Goal: Communication & Community: Share content

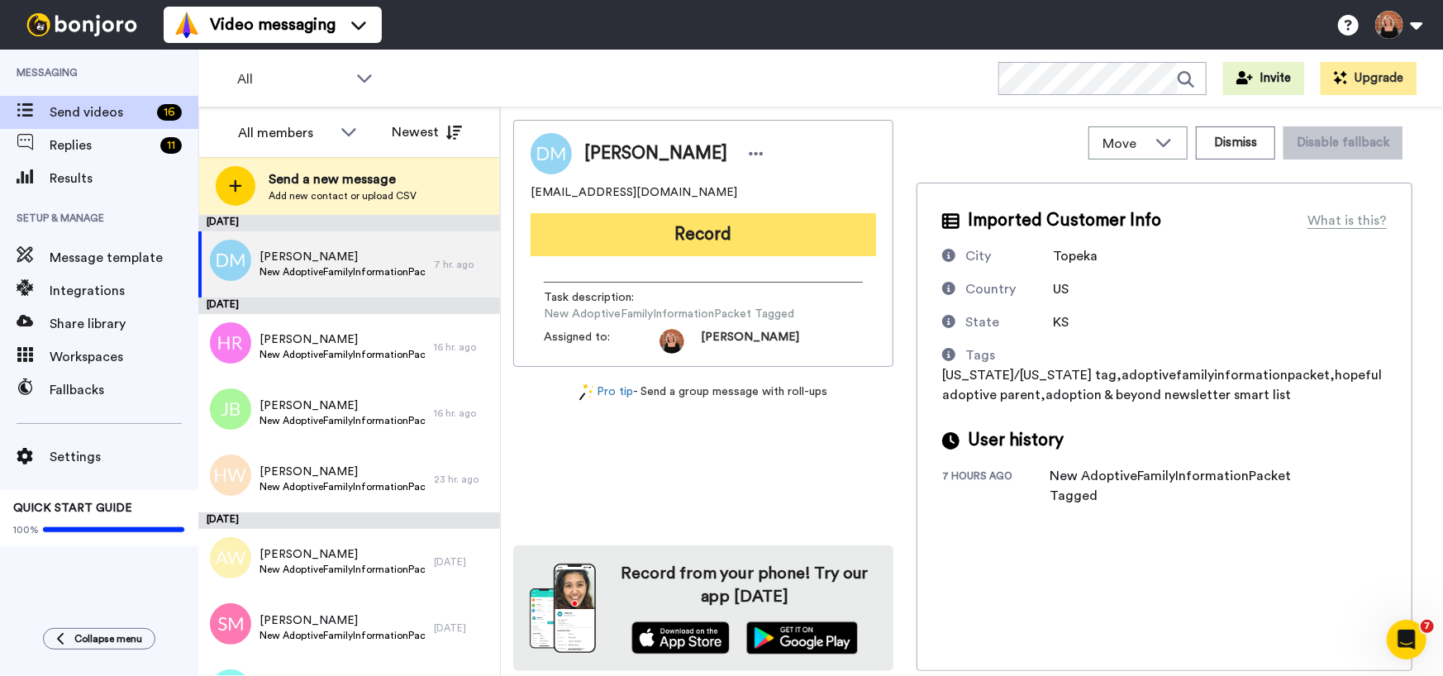
click at [687, 232] on button "Record" at bounding box center [702, 234] width 345 height 43
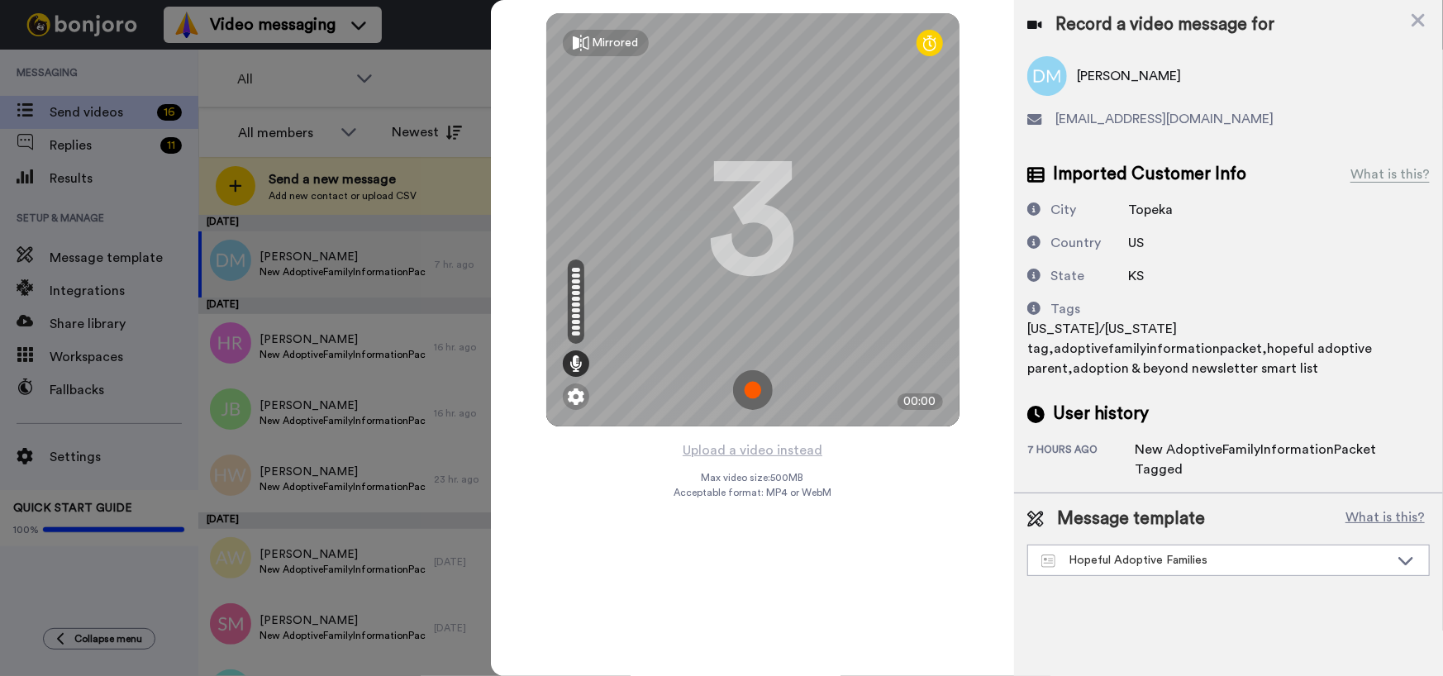
click at [759, 388] on img at bounding box center [753, 390] width 40 height 40
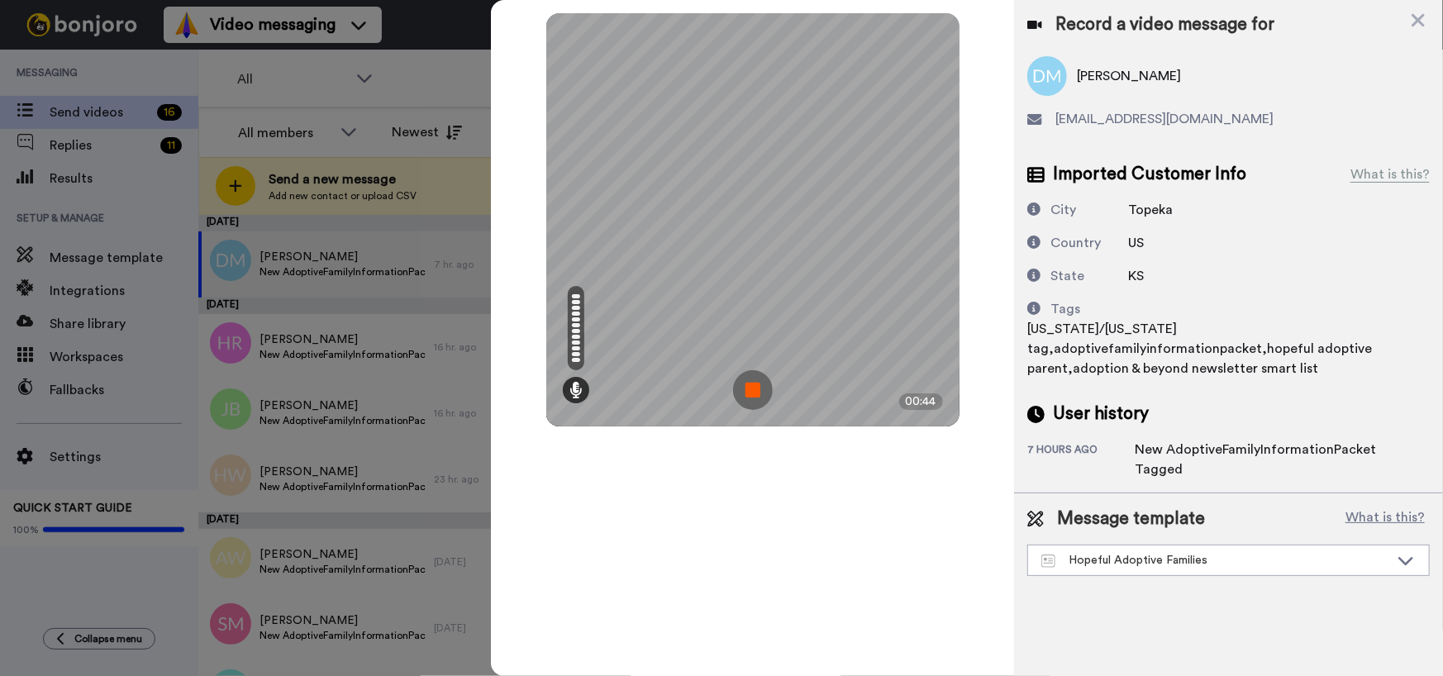
click at [759, 388] on img at bounding box center [753, 390] width 40 height 40
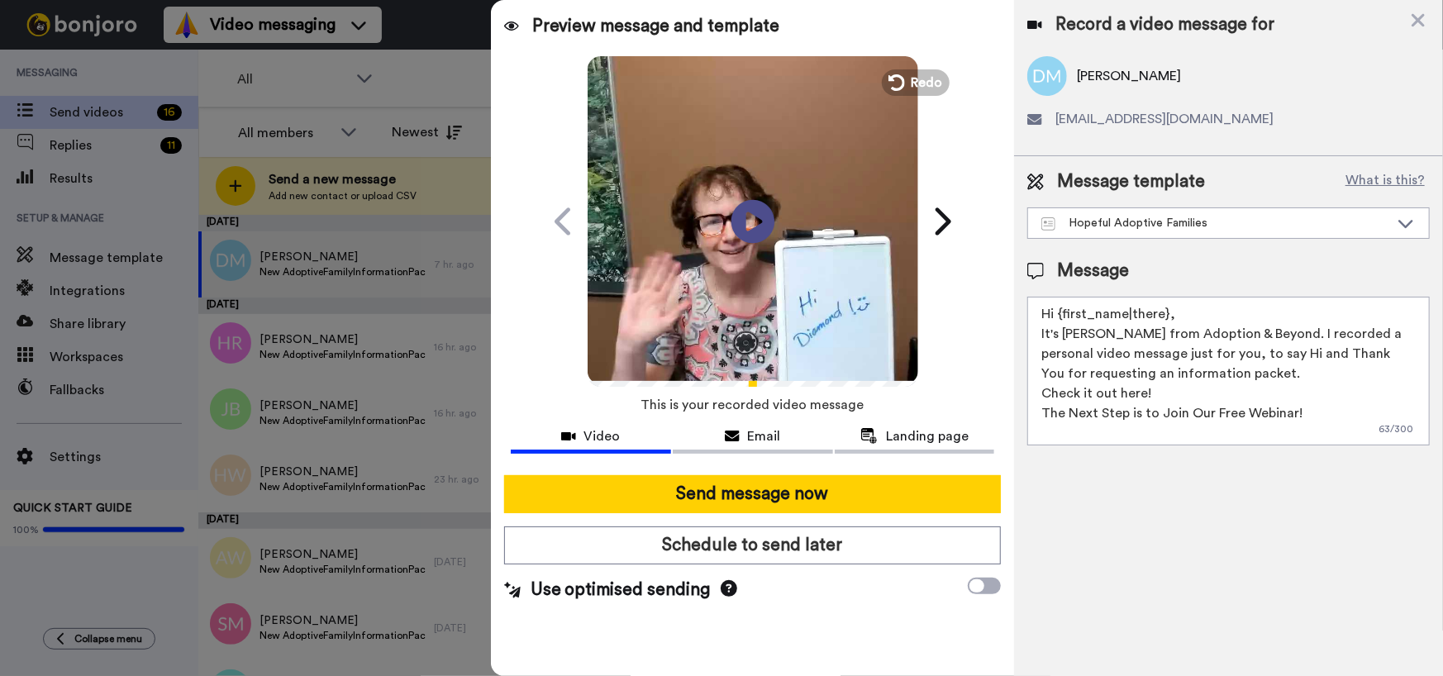
click at [746, 223] on icon "Play/Pause" at bounding box center [752, 221] width 44 height 78
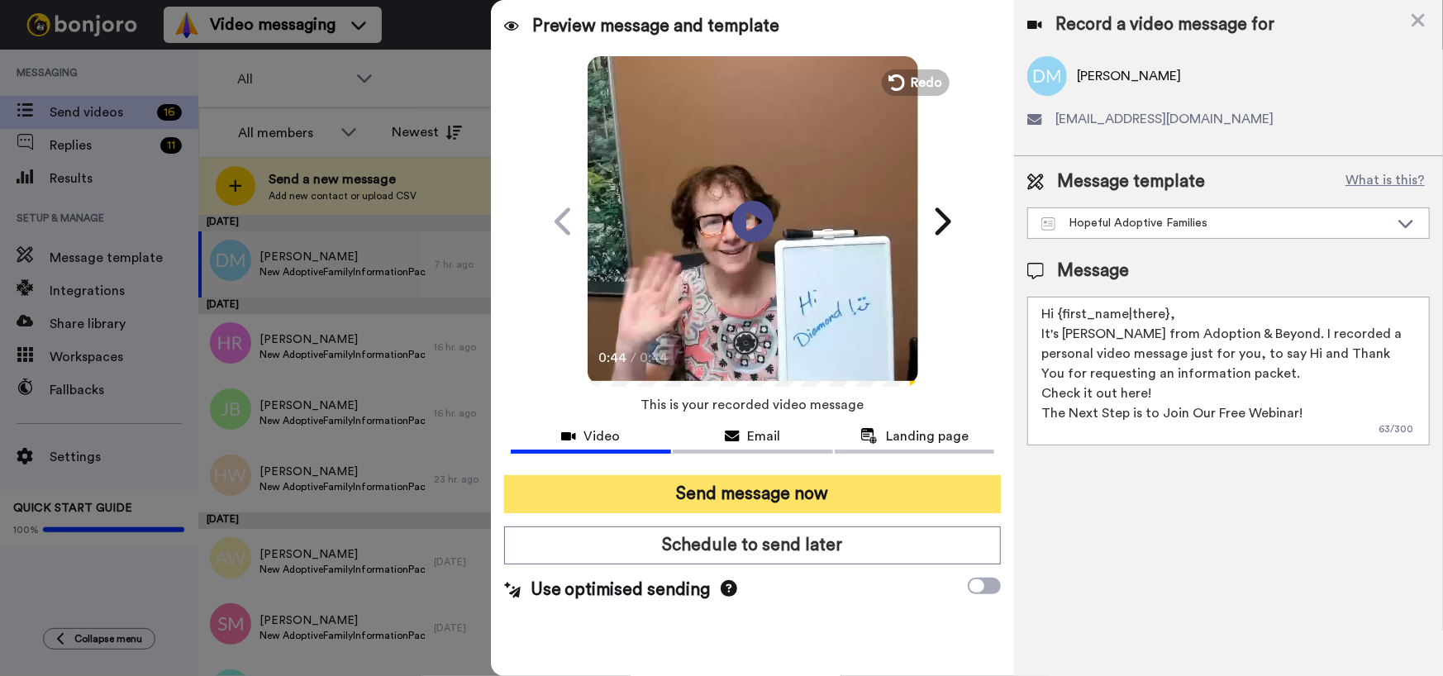
click at [739, 492] on button "Send message now" at bounding box center [752, 494] width 497 height 38
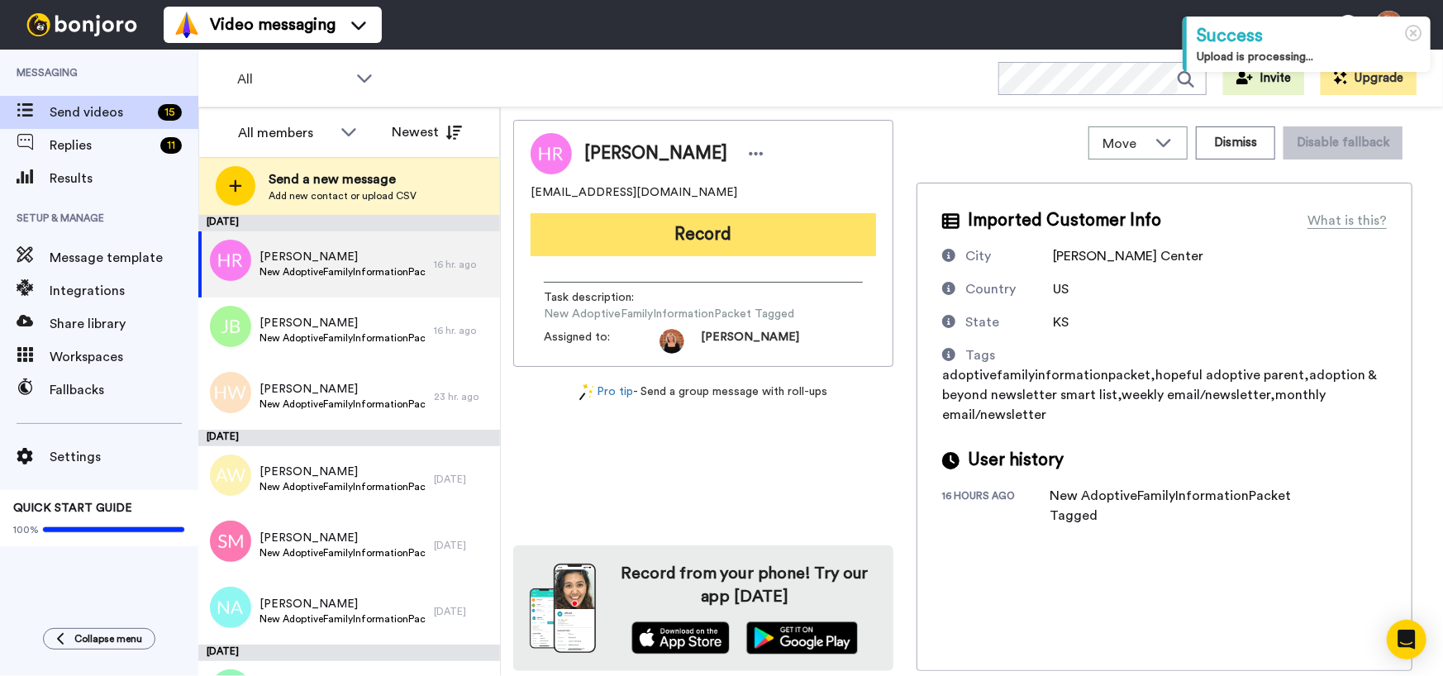
click at [659, 246] on button "Record" at bounding box center [702, 234] width 345 height 43
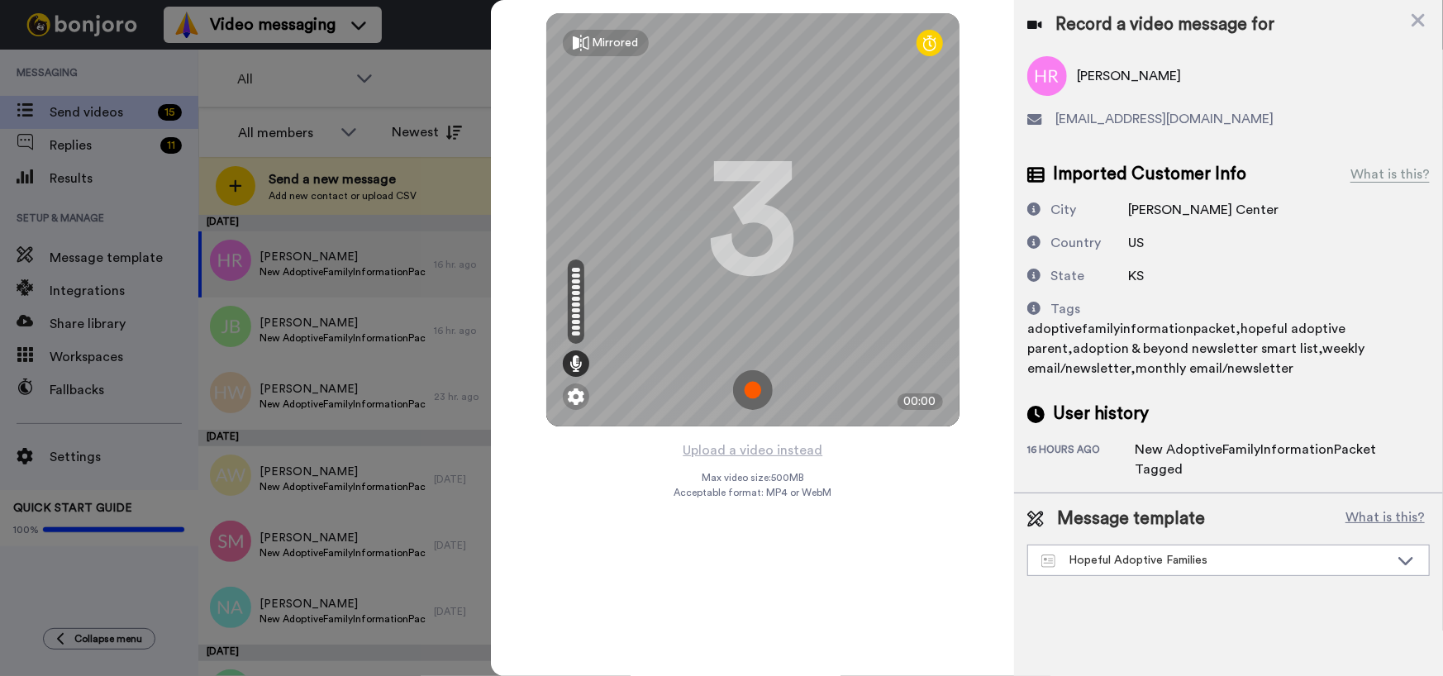
click at [756, 383] on img at bounding box center [753, 390] width 40 height 40
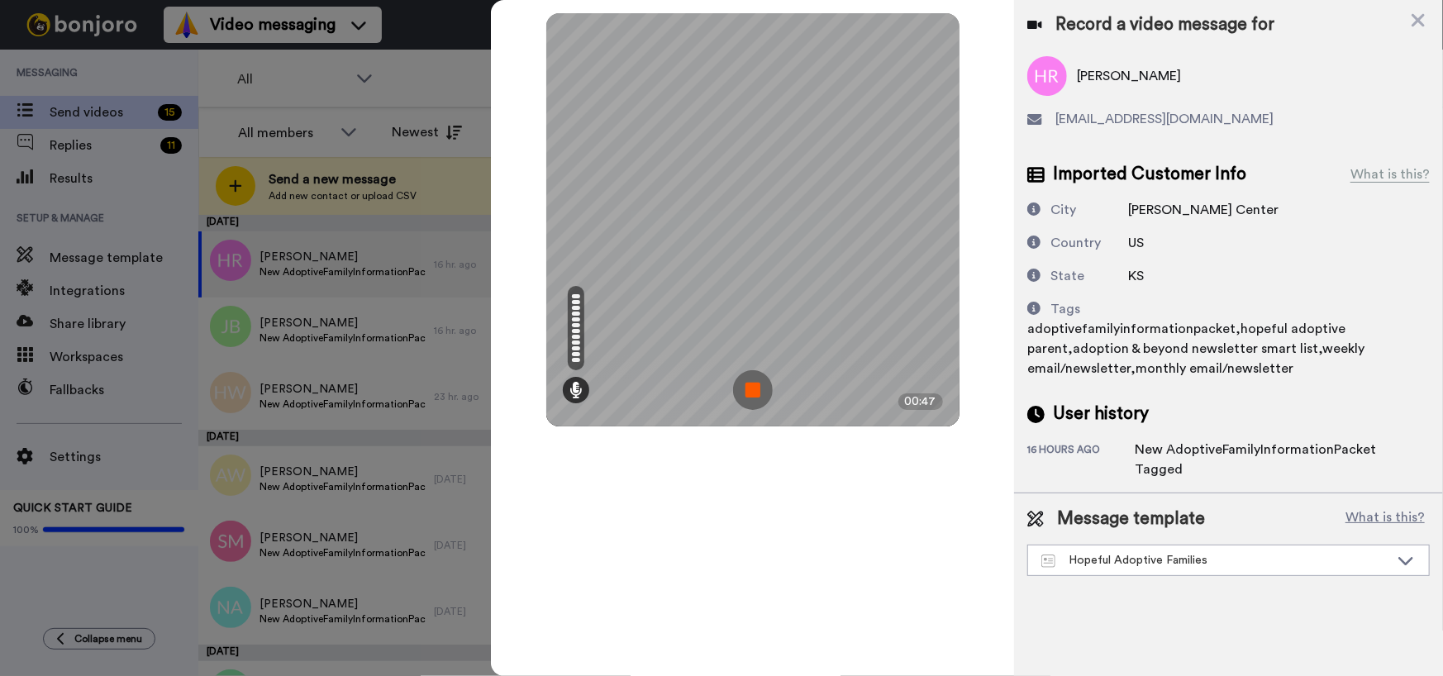
click at [756, 383] on img at bounding box center [753, 390] width 40 height 40
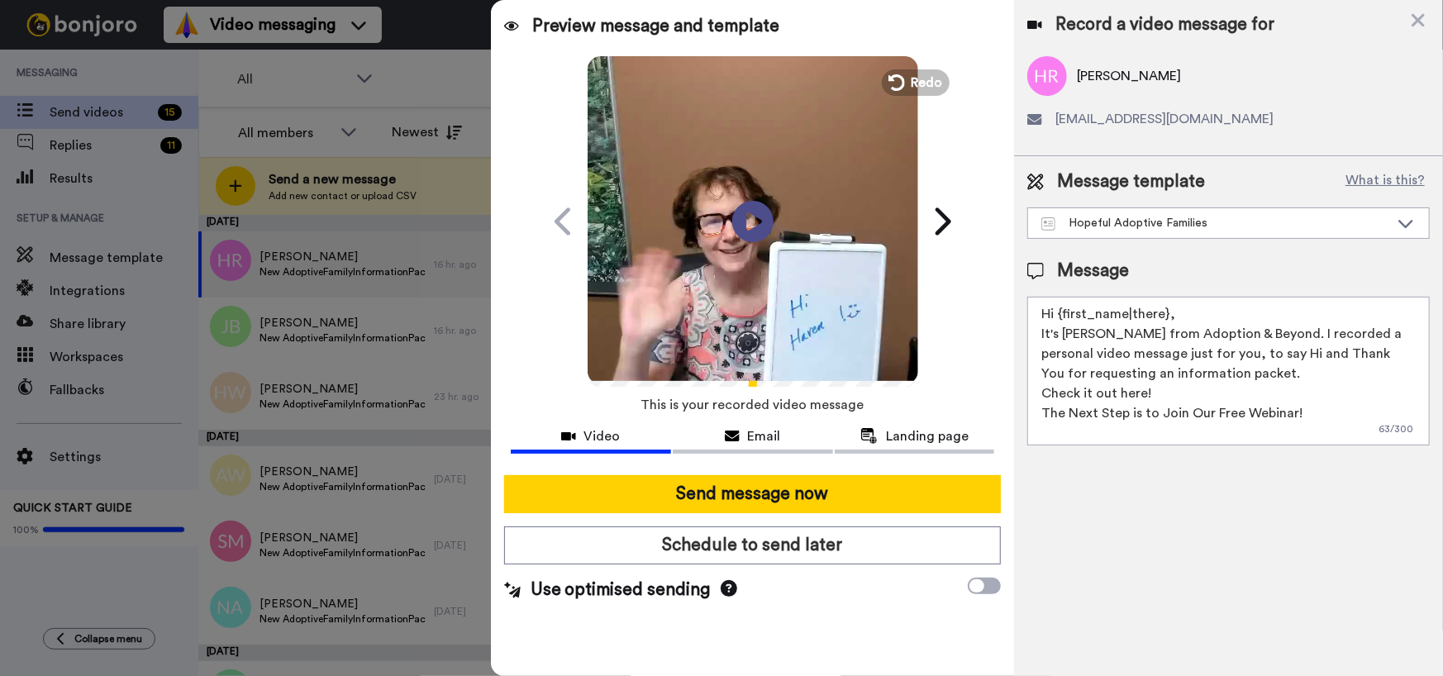
click at [792, 377] on div at bounding box center [752, 363] width 331 height 35
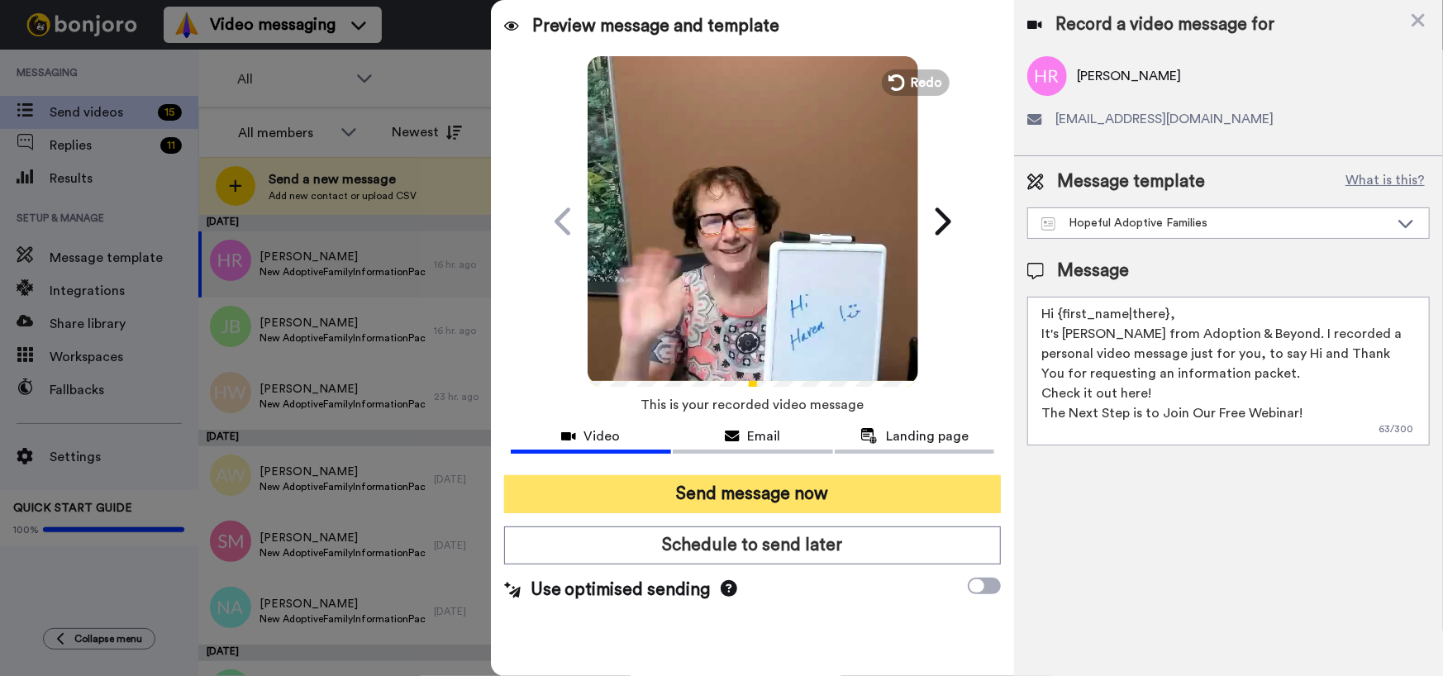
click at [767, 490] on button "Send message now" at bounding box center [752, 494] width 497 height 38
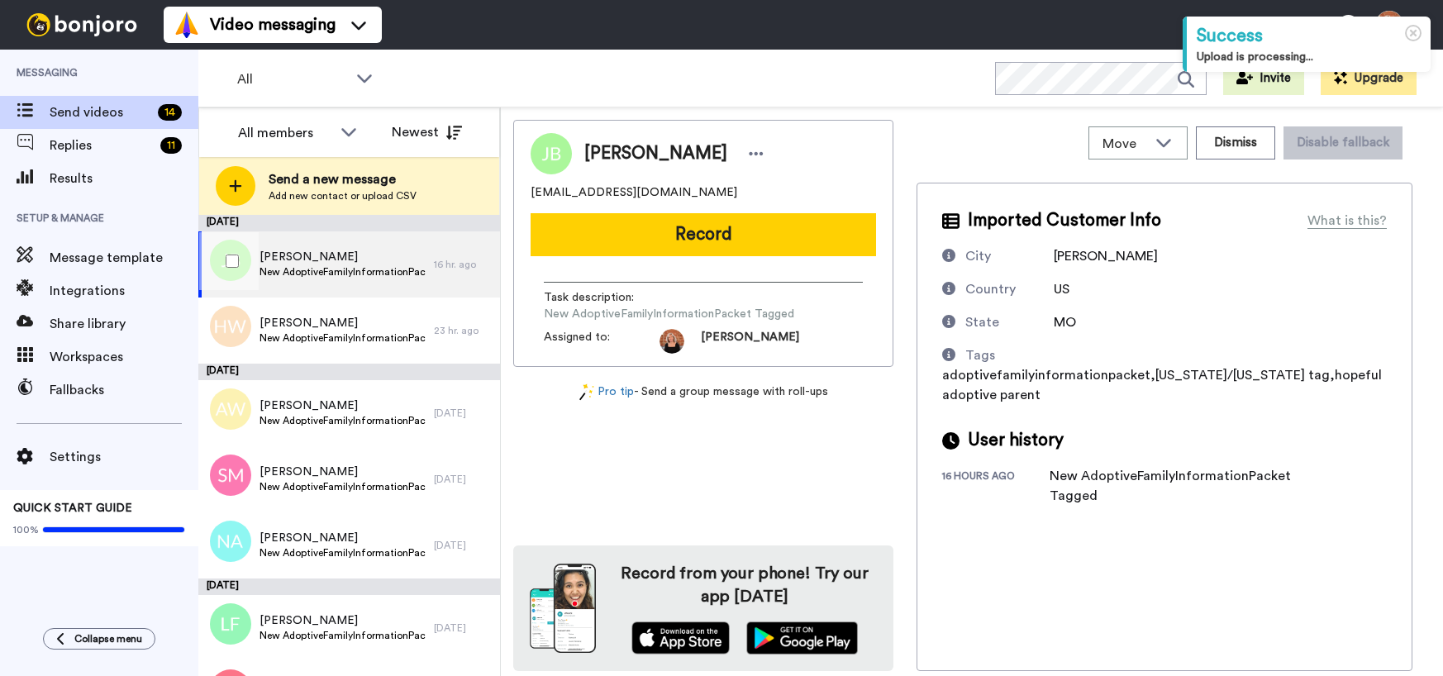
click at [321, 265] on span "New AdoptiveFamilyInformationPacket Tagged" at bounding box center [342, 271] width 166 height 13
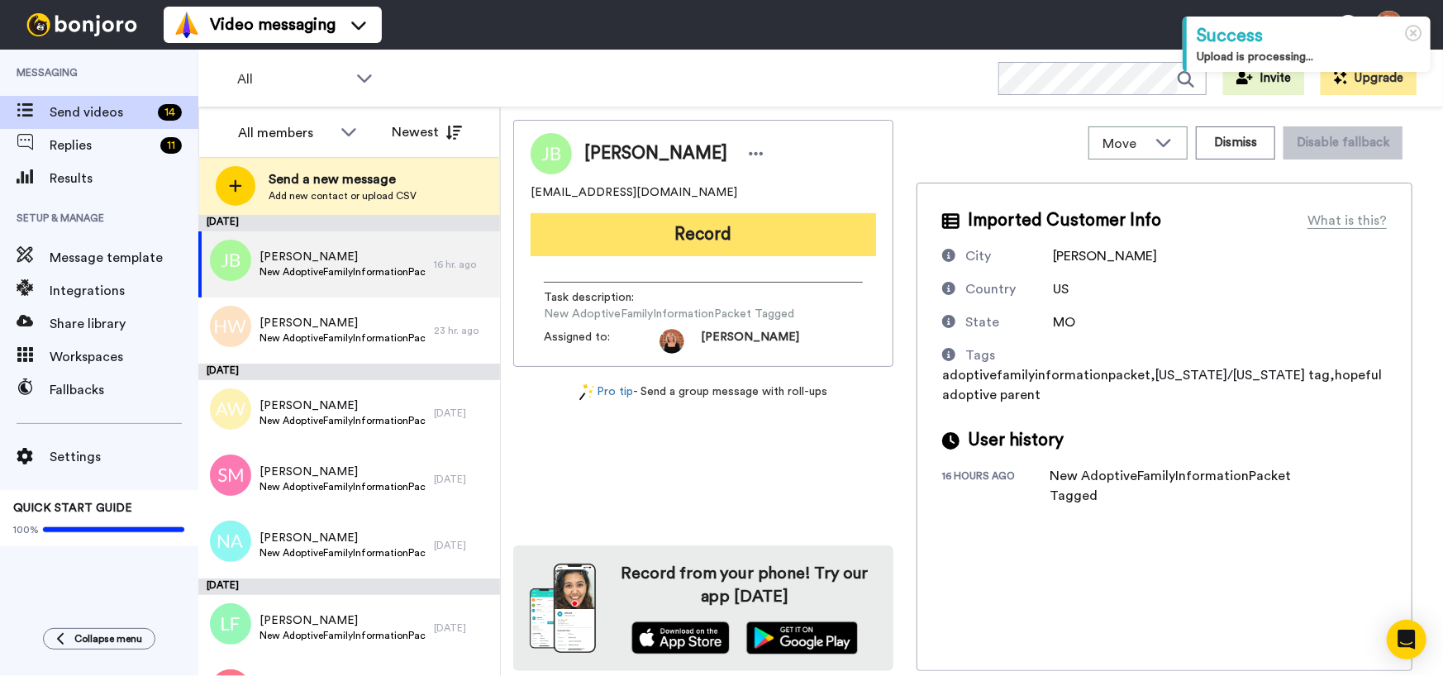
click at [693, 236] on button "Record" at bounding box center [702, 234] width 345 height 43
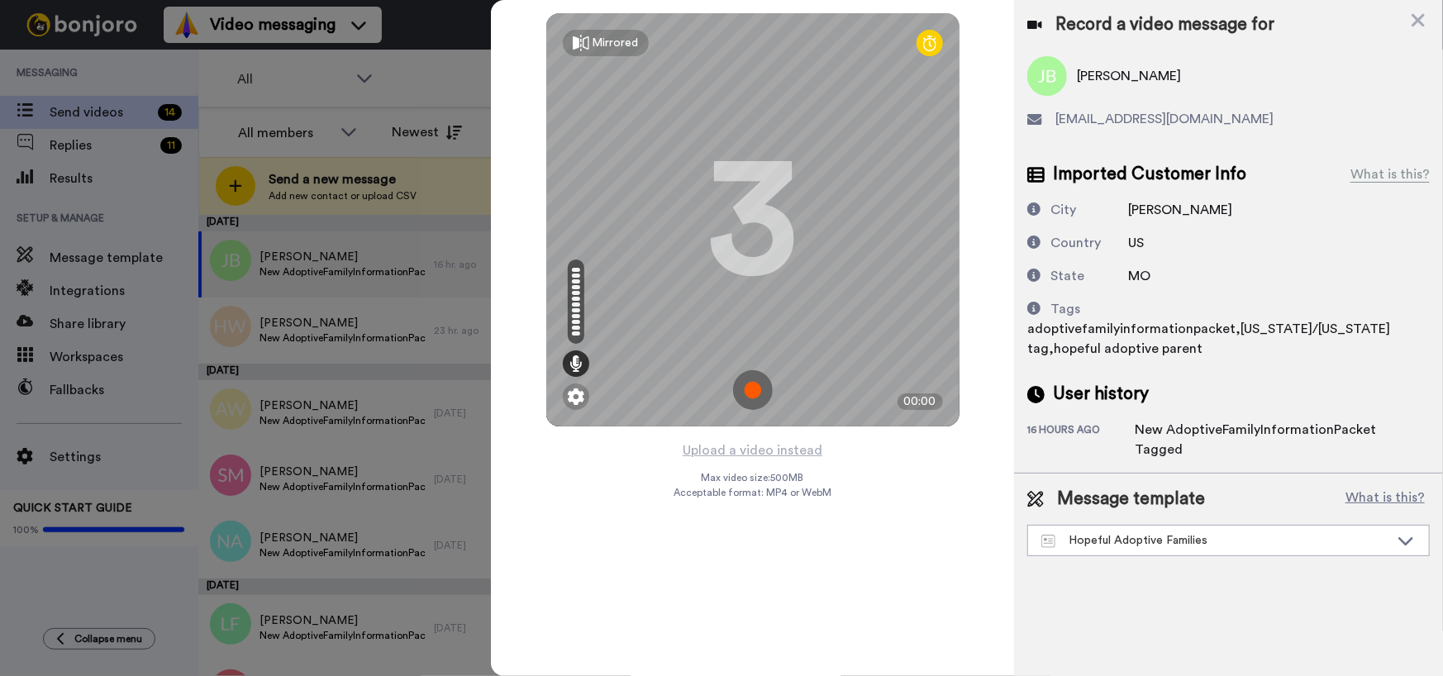
click at [751, 393] on img at bounding box center [753, 390] width 40 height 40
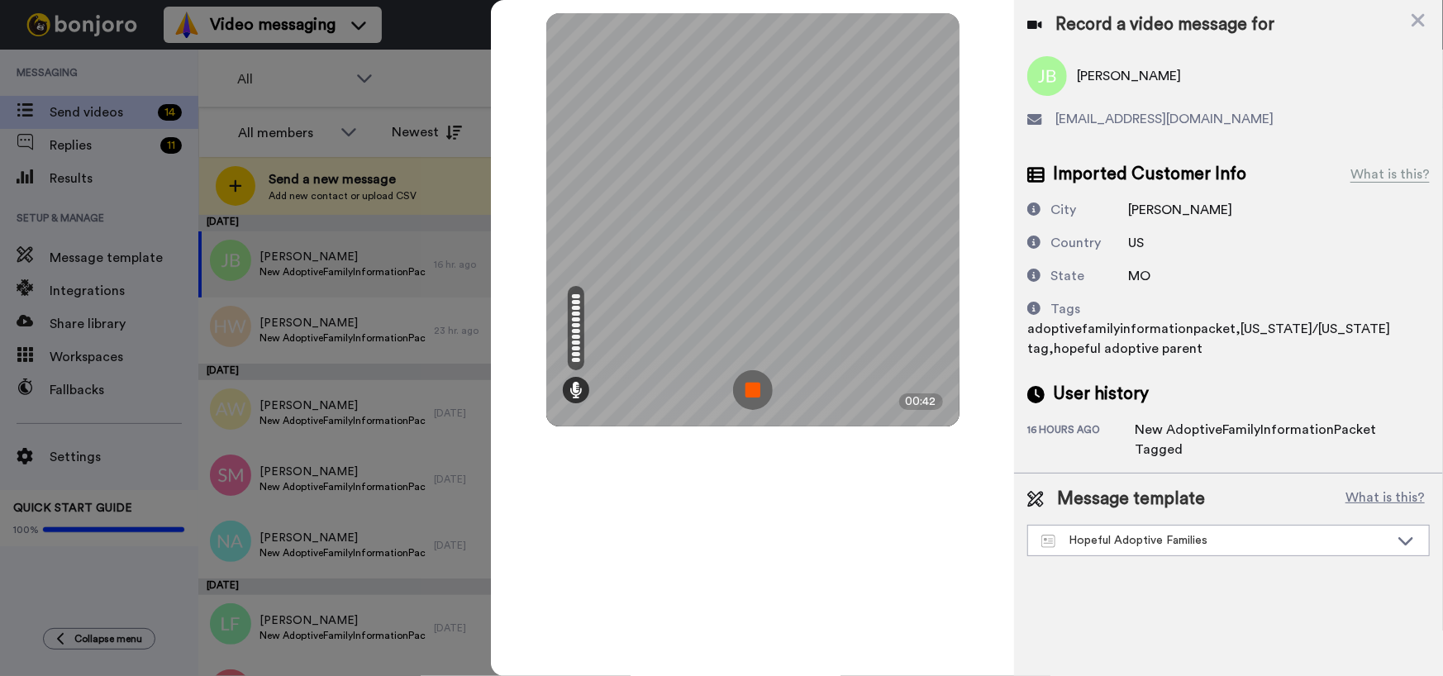
click at [751, 393] on img at bounding box center [753, 390] width 40 height 40
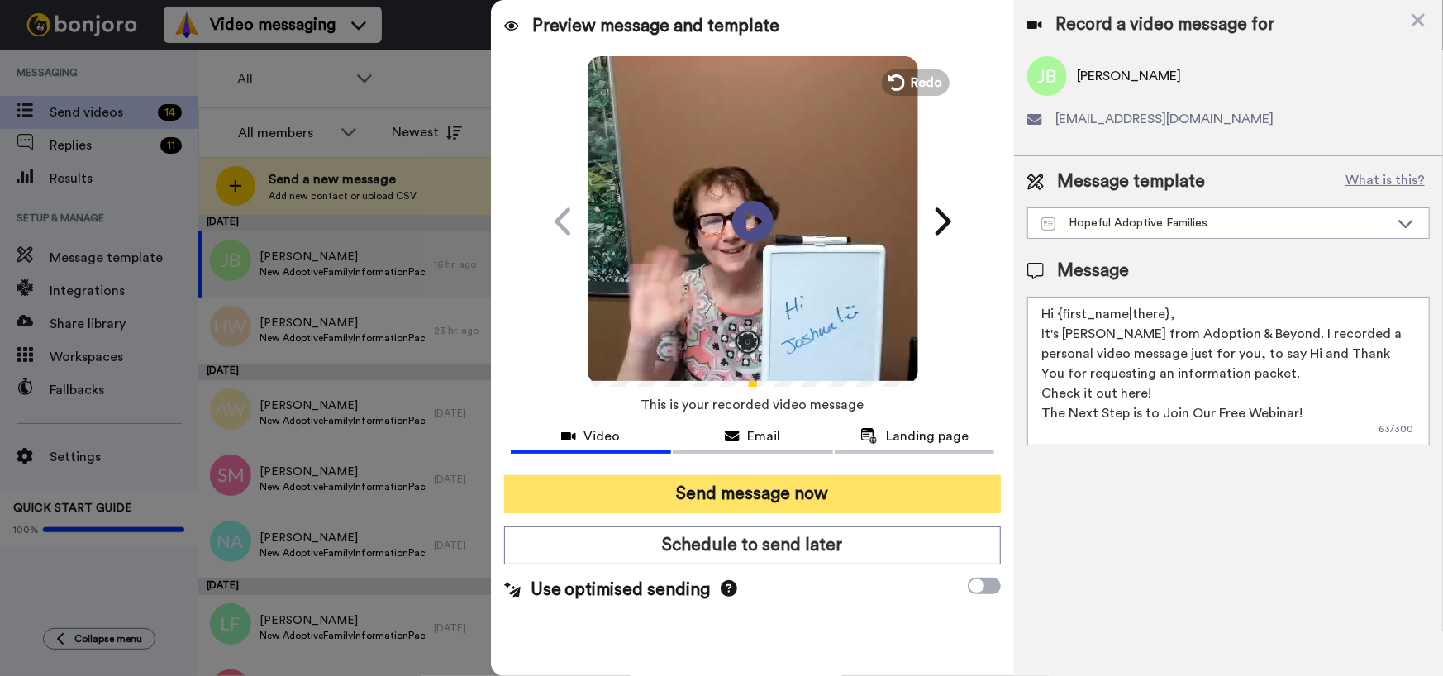
click at [751, 505] on button "Send message now" at bounding box center [752, 494] width 497 height 38
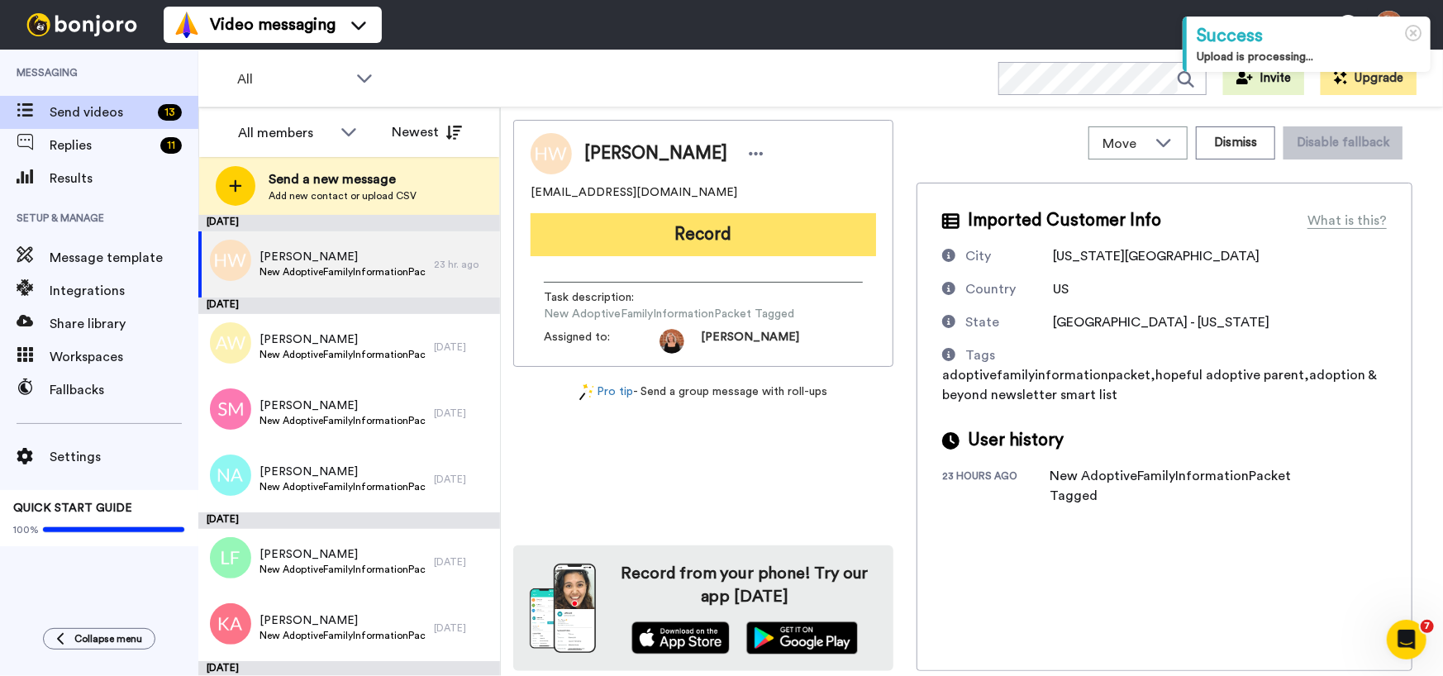
click at [752, 245] on button "Record" at bounding box center [702, 234] width 345 height 43
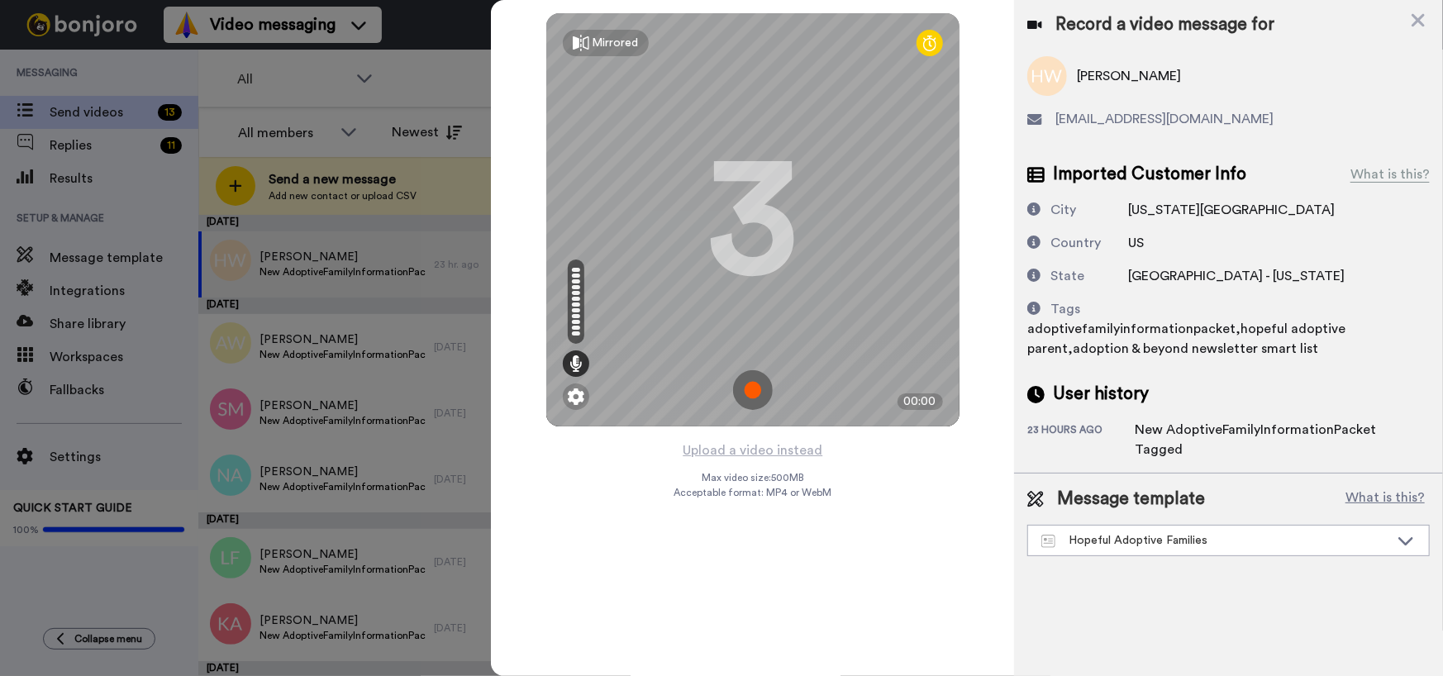
click at [760, 386] on img at bounding box center [753, 390] width 40 height 40
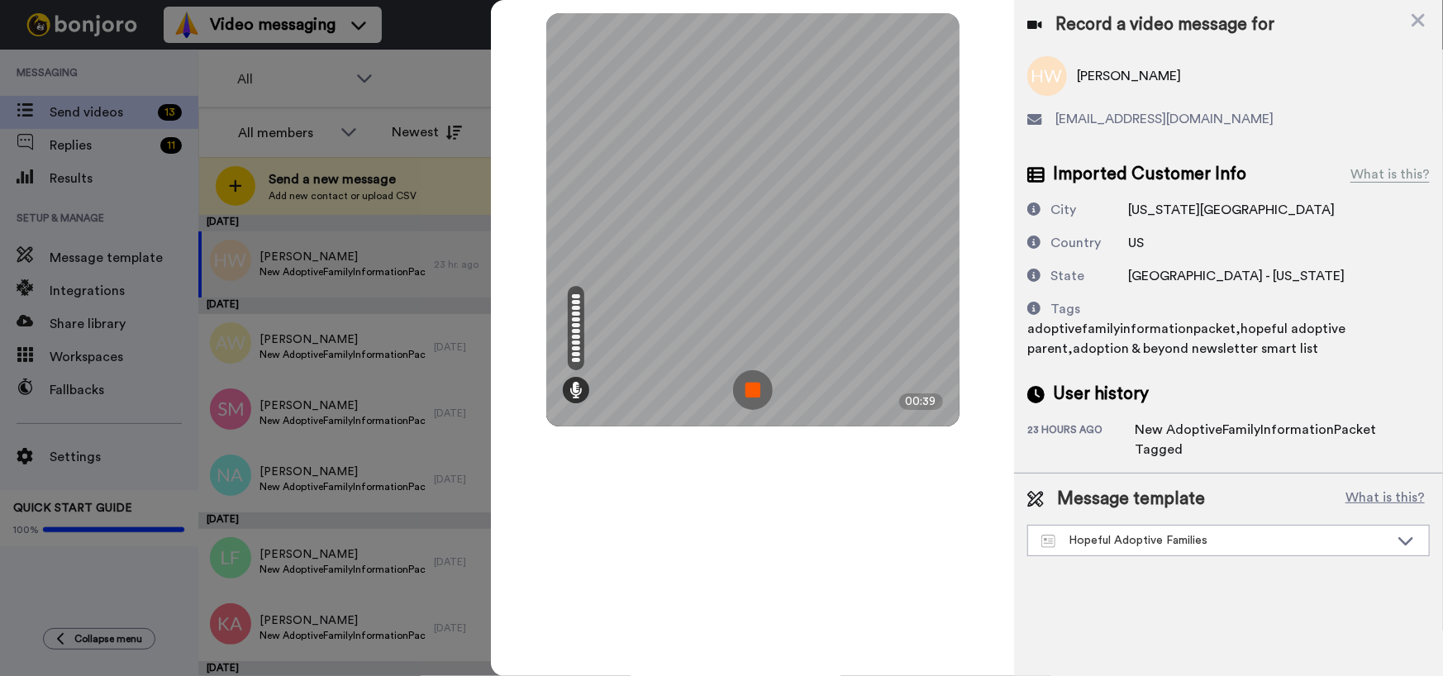
click at [760, 386] on img at bounding box center [753, 390] width 40 height 40
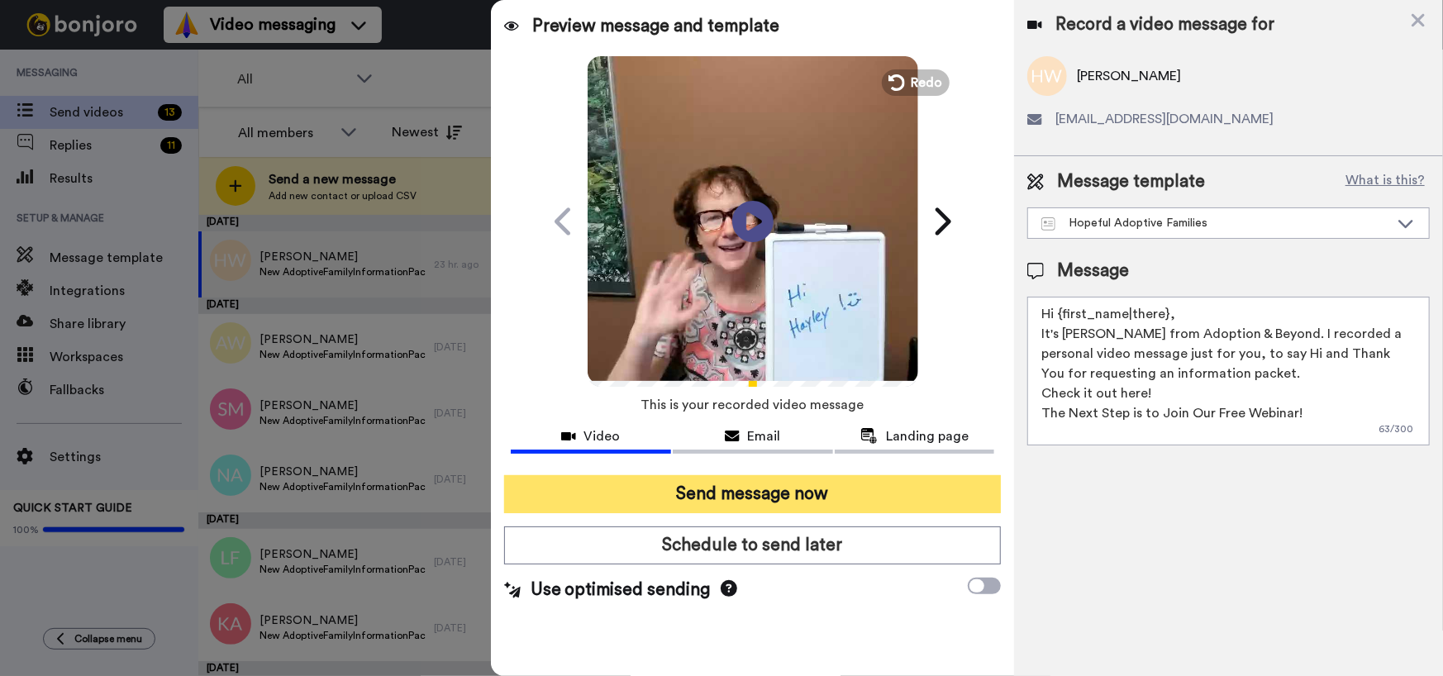
click at [750, 492] on button "Send message now" at bounding box center [752, 494] width 497 height 38
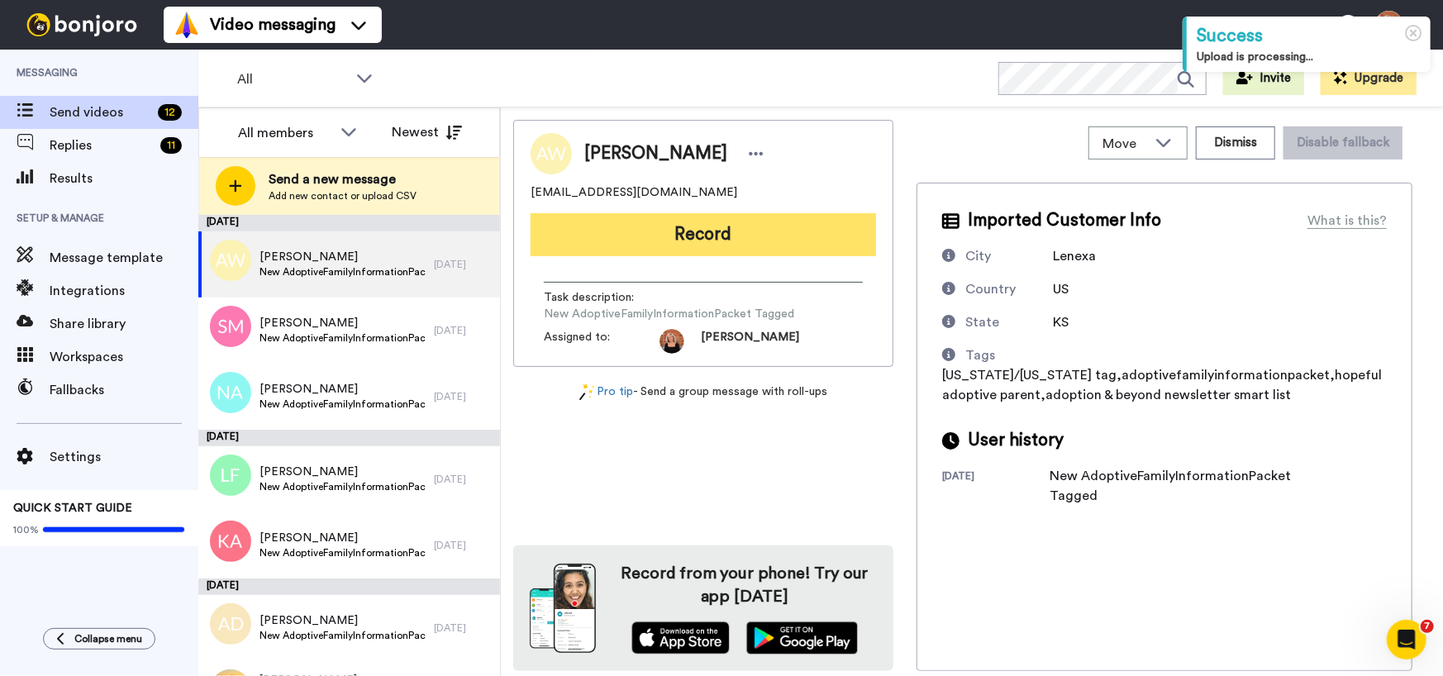
click at [694, 235] on button "Record" at bounding box center [702, 234] width 345 height 43
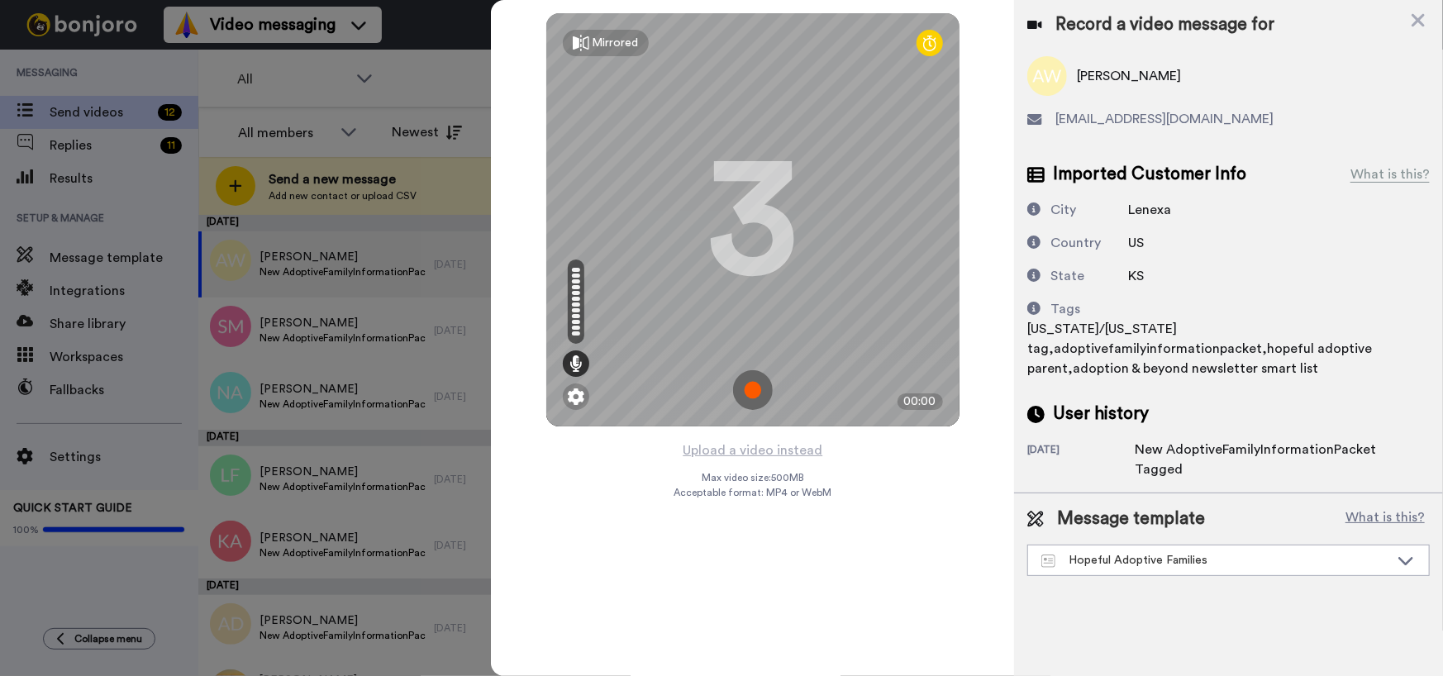
click at [751, 384] on img at bounding box center [753, 390] width 40 height 40
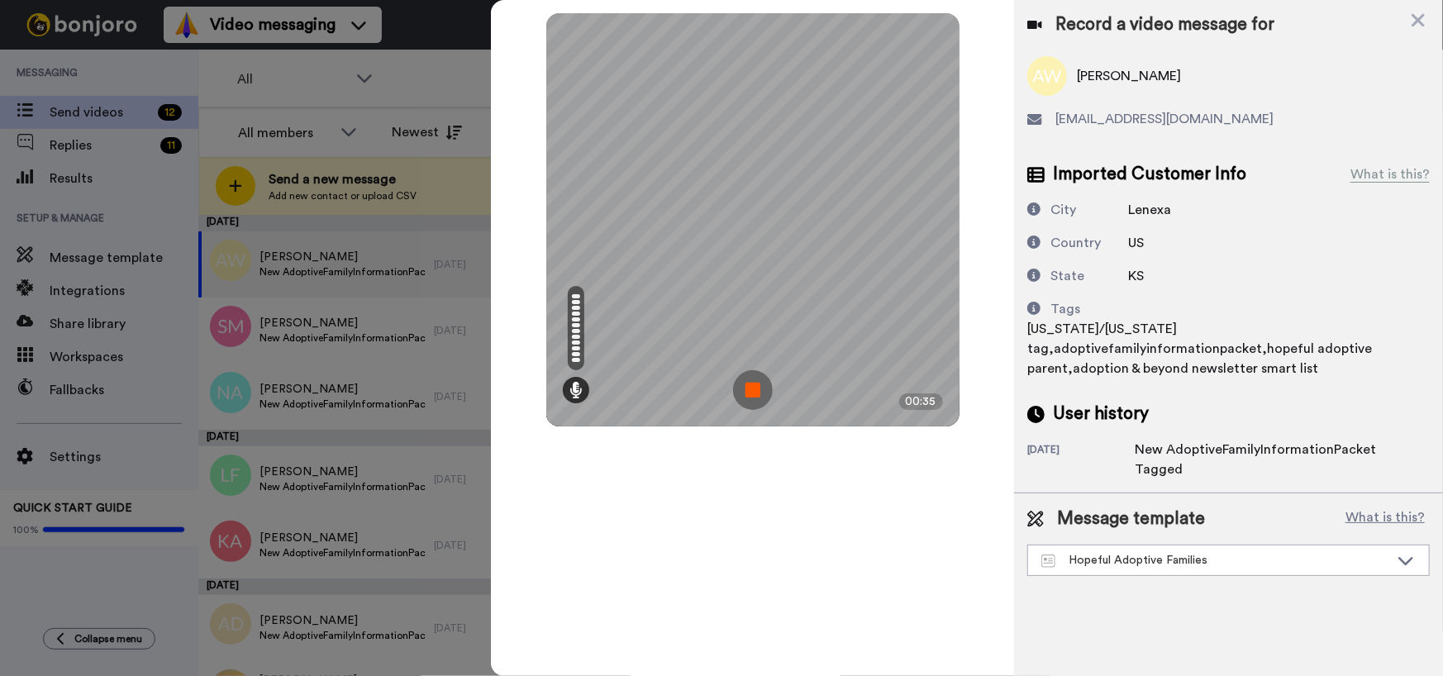
click at [751, 384] on img at bounding box center [753, 390] width 40 height 40
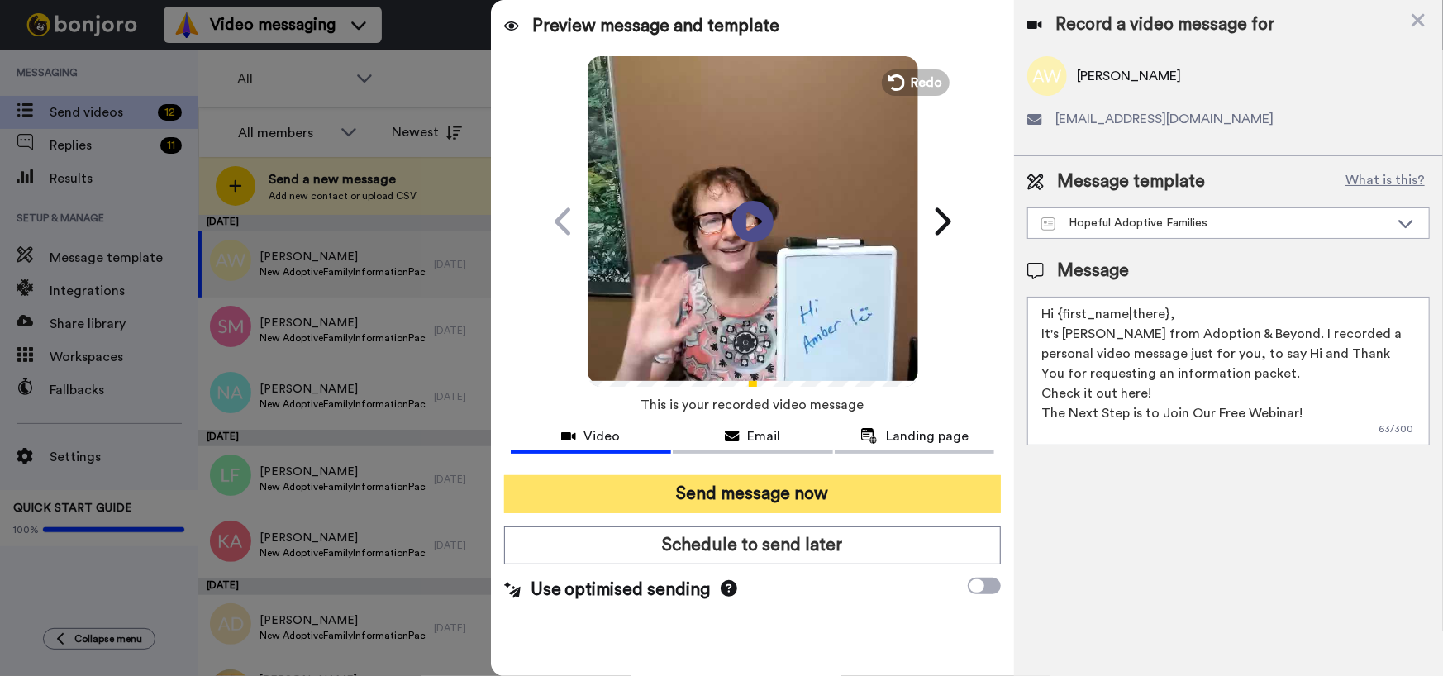
click at [743, 487] on button "Send message now" at bounding box center [752, 494] width 497 height 38
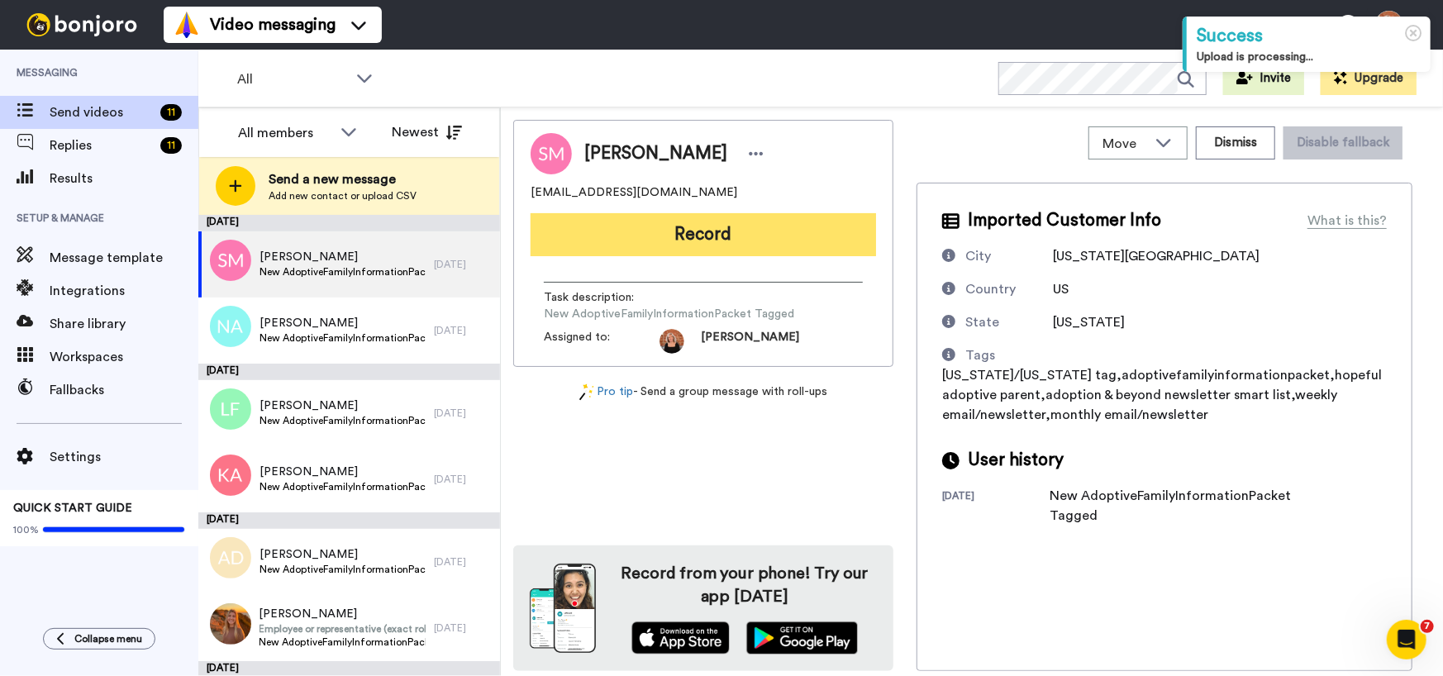
click at [664, 250] on button "Record" at bounding box center [702, 234] width 345 height 43
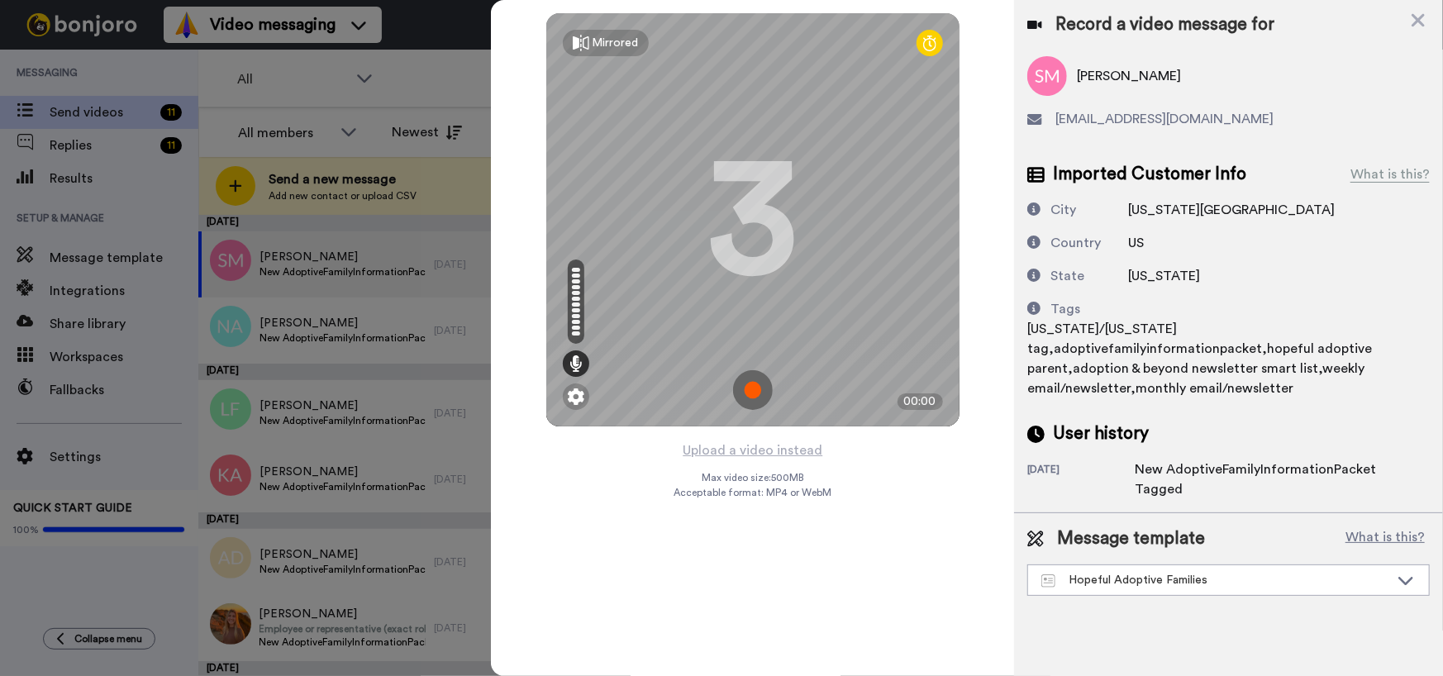
click at [737, 384] on img at bounding box center [753, 390] width 40 height 40
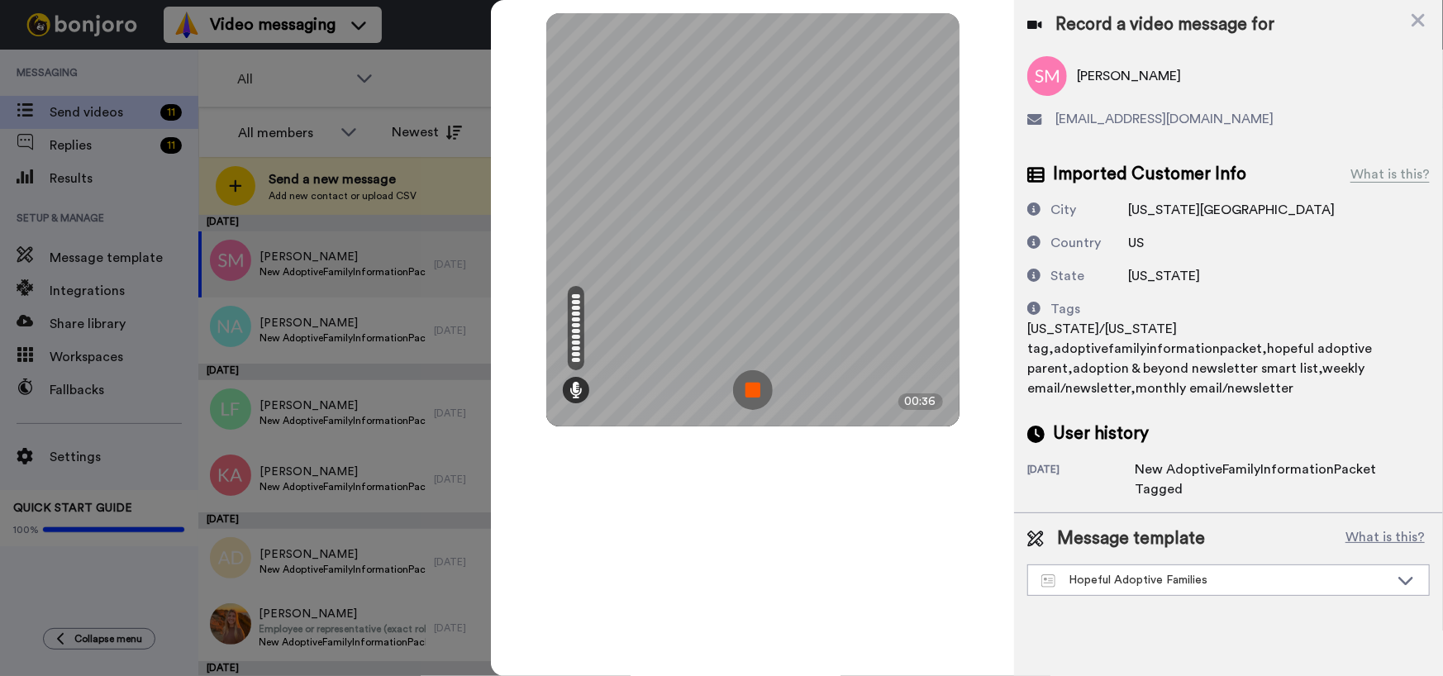
click at [737, 384] on img at bounding box center [753, 390] width 40 height 40
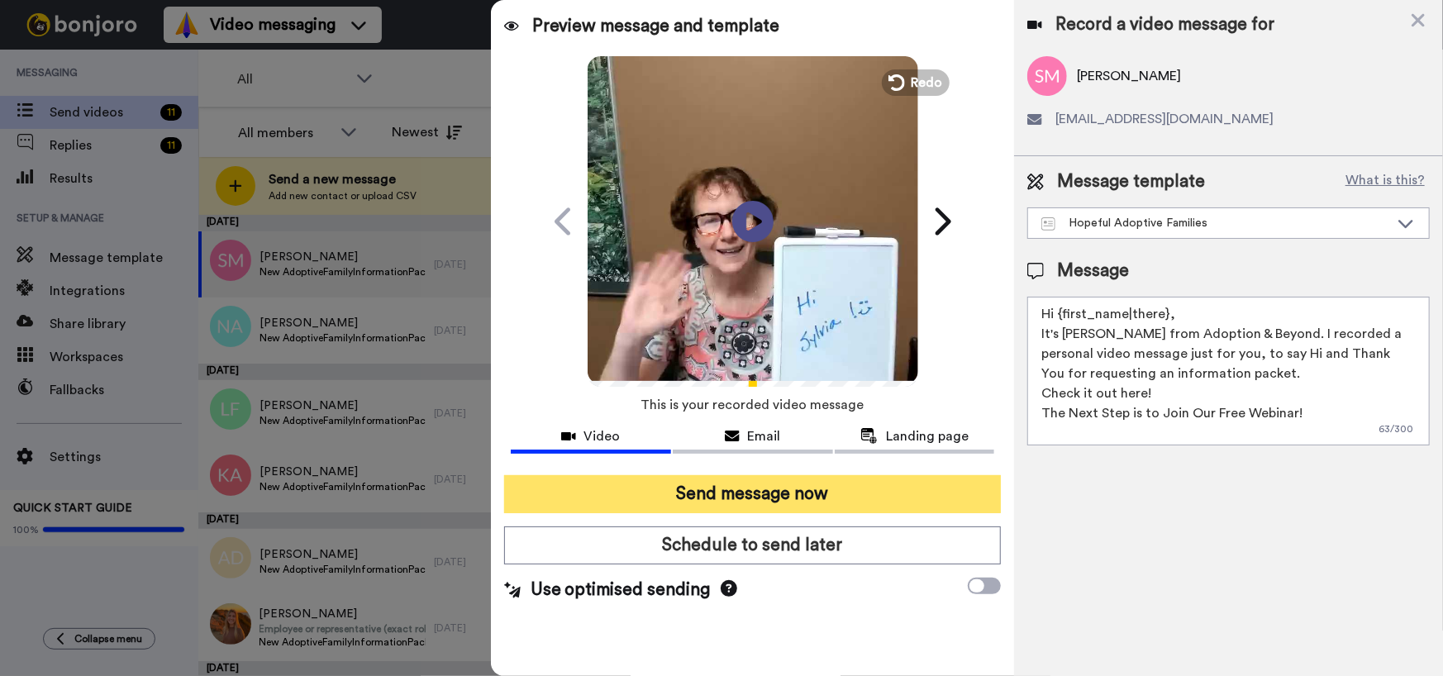
click at [716, 502] on button "Send message now" at bounding box center [752, 494] width 497 height 38
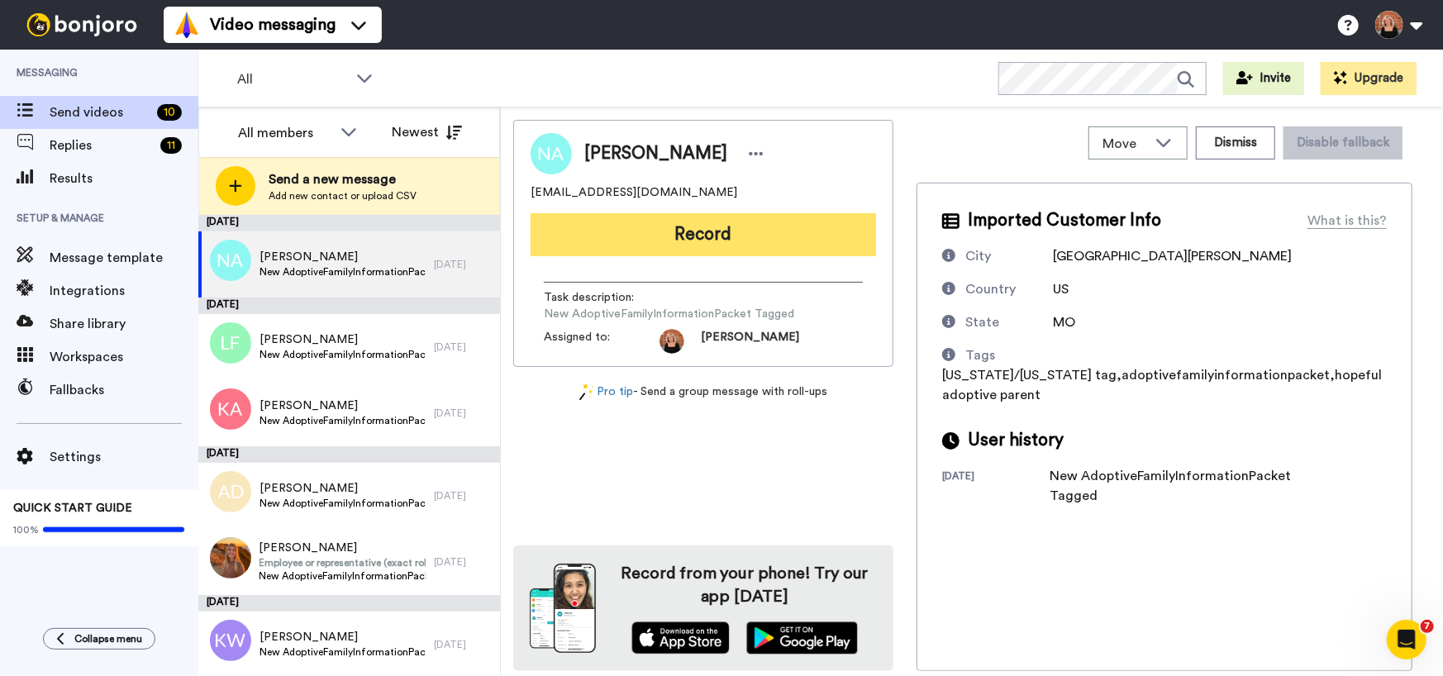
click at [716, 231] on button "Record" at bounding box center [702, 234] width 345 height 43
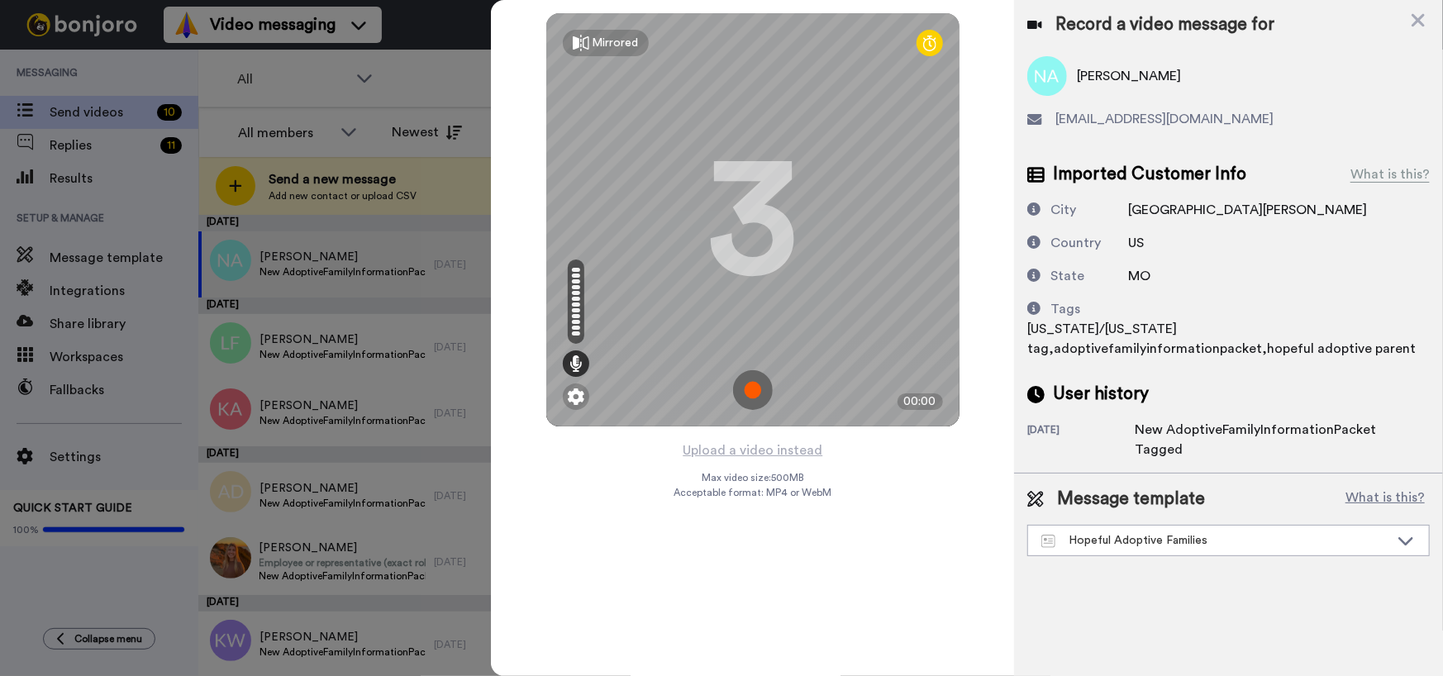
click at [760, 392] on img at bounding box center [753, 390] width 40 height 40
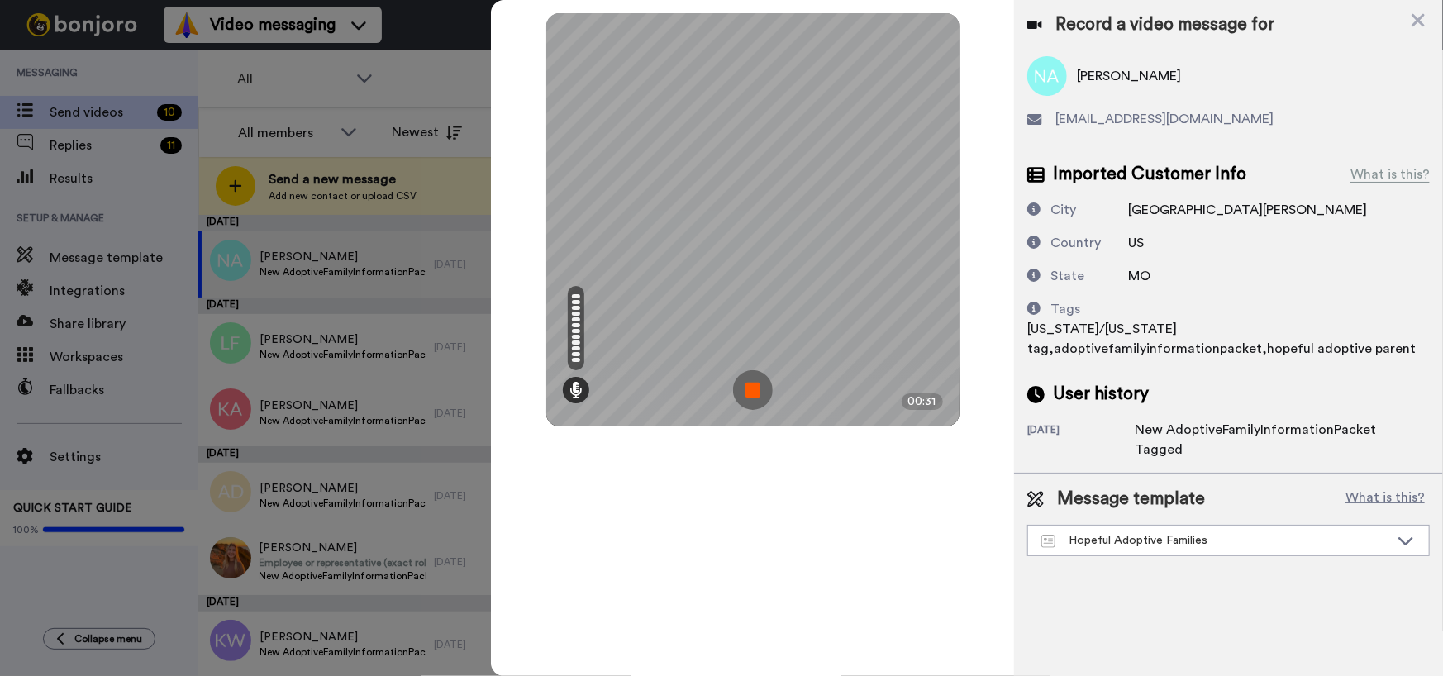
click at [760, 392] on img at bounding box center [753, 390] width 40 height 40
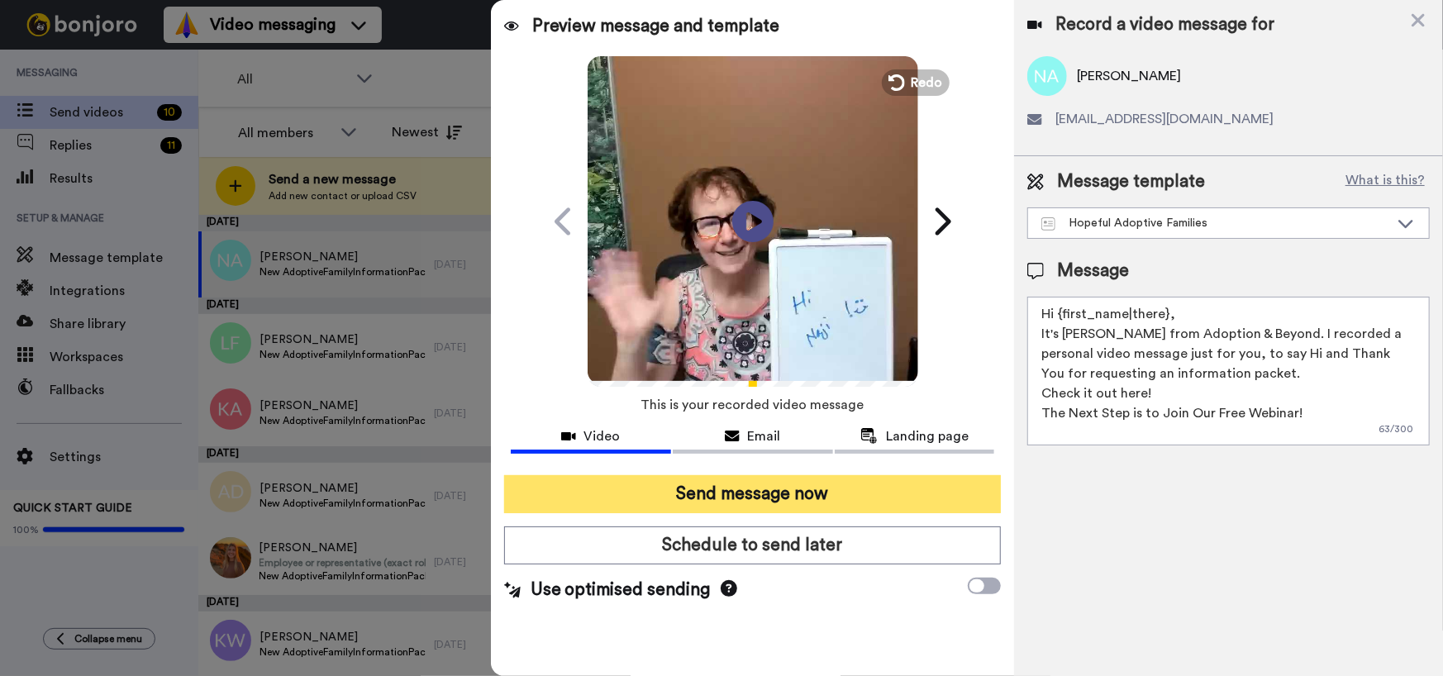
click at [756, 497] on button "Send message now" at bounding box center [752, 494] width 497 height 38
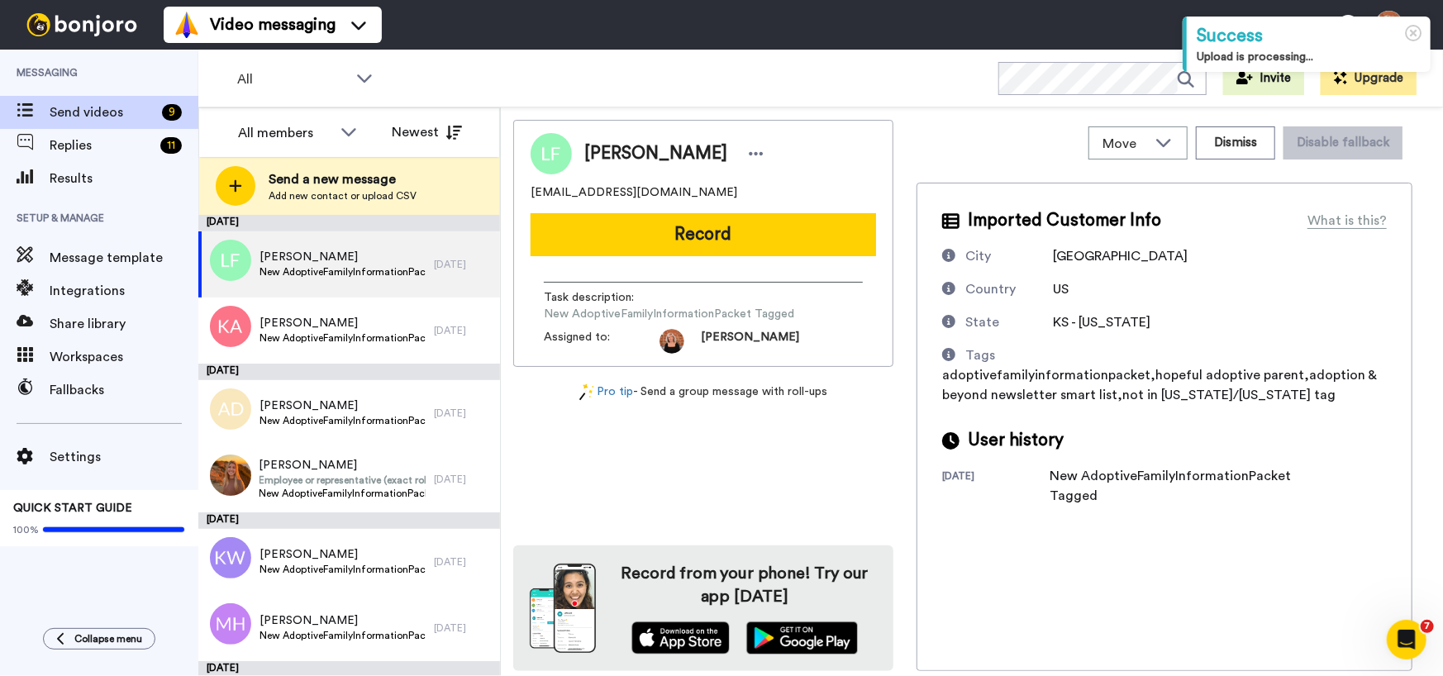
click at [751, 245] on button "Record" at bounding box center [702, 234] width 345 height 43
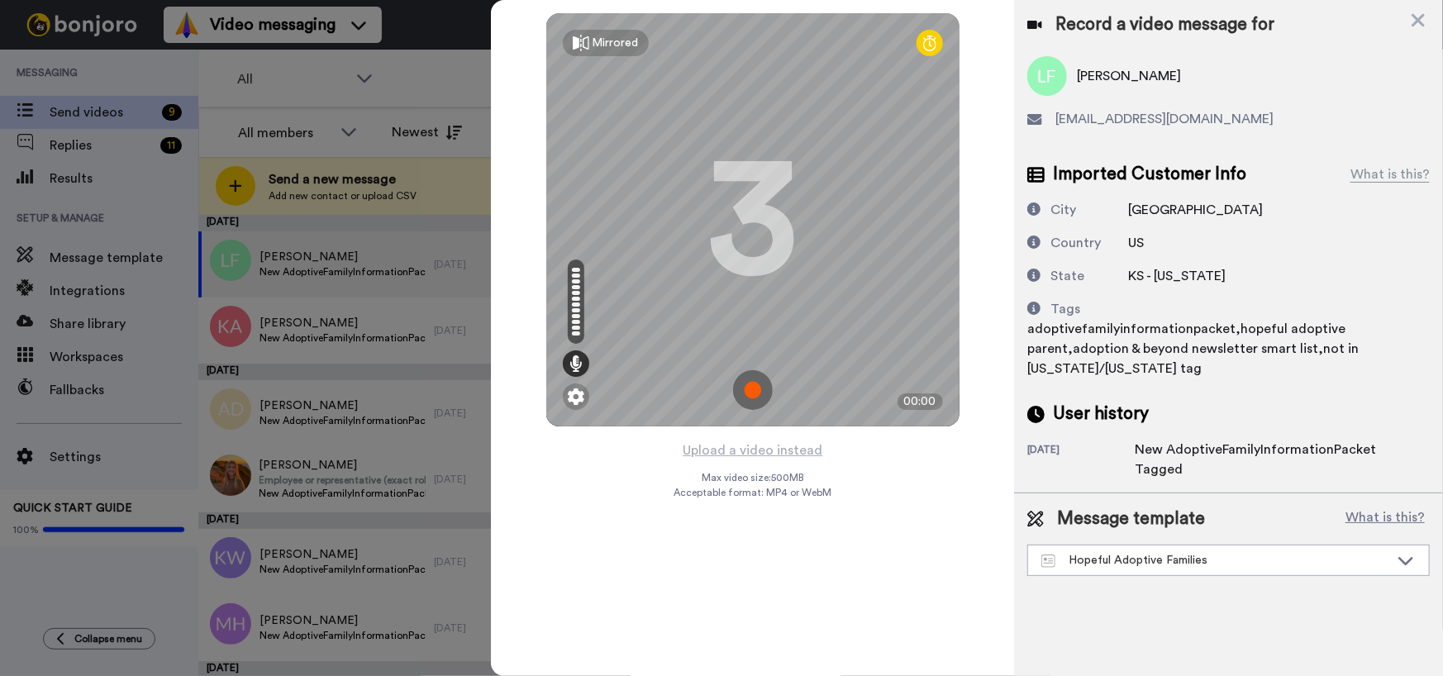
click at [754, 388] on img at bounding box center [753, 390] width 40 height 40
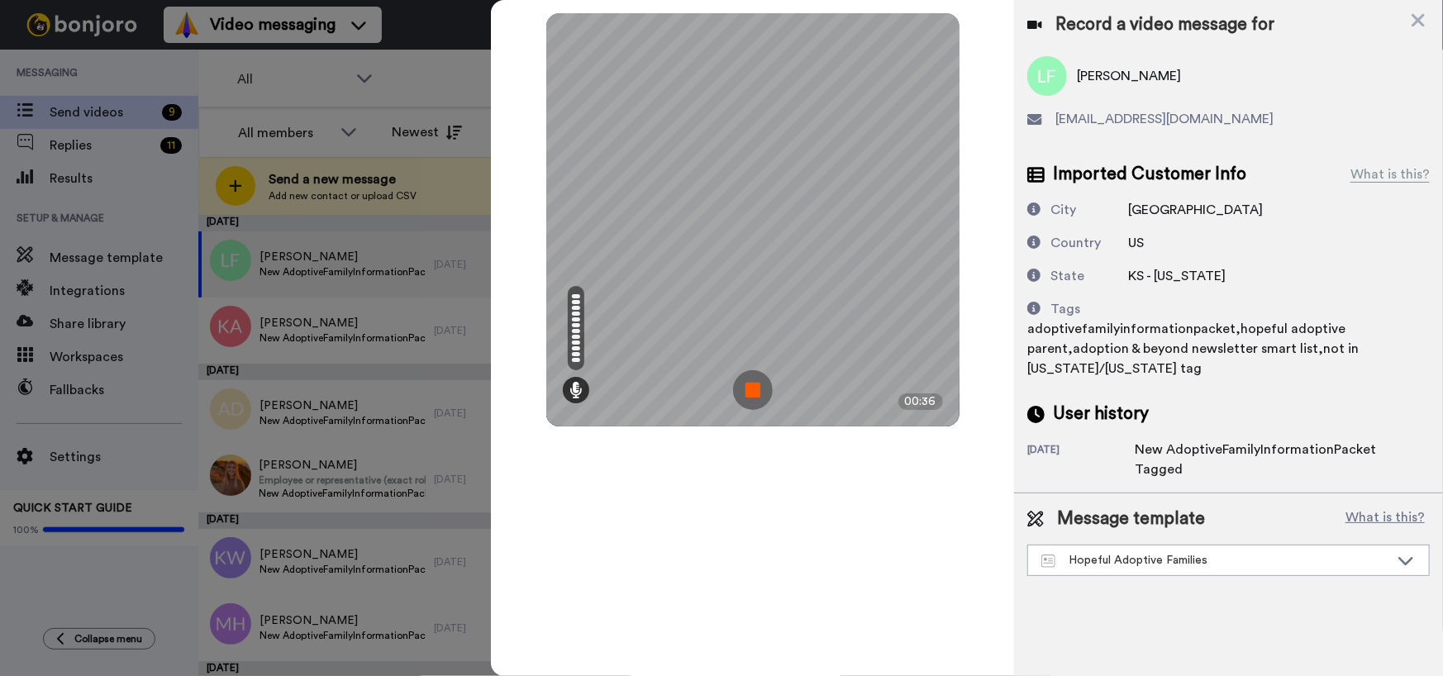
click at [754, 388] on img at bounding box center [753, 390] width 40 height 40
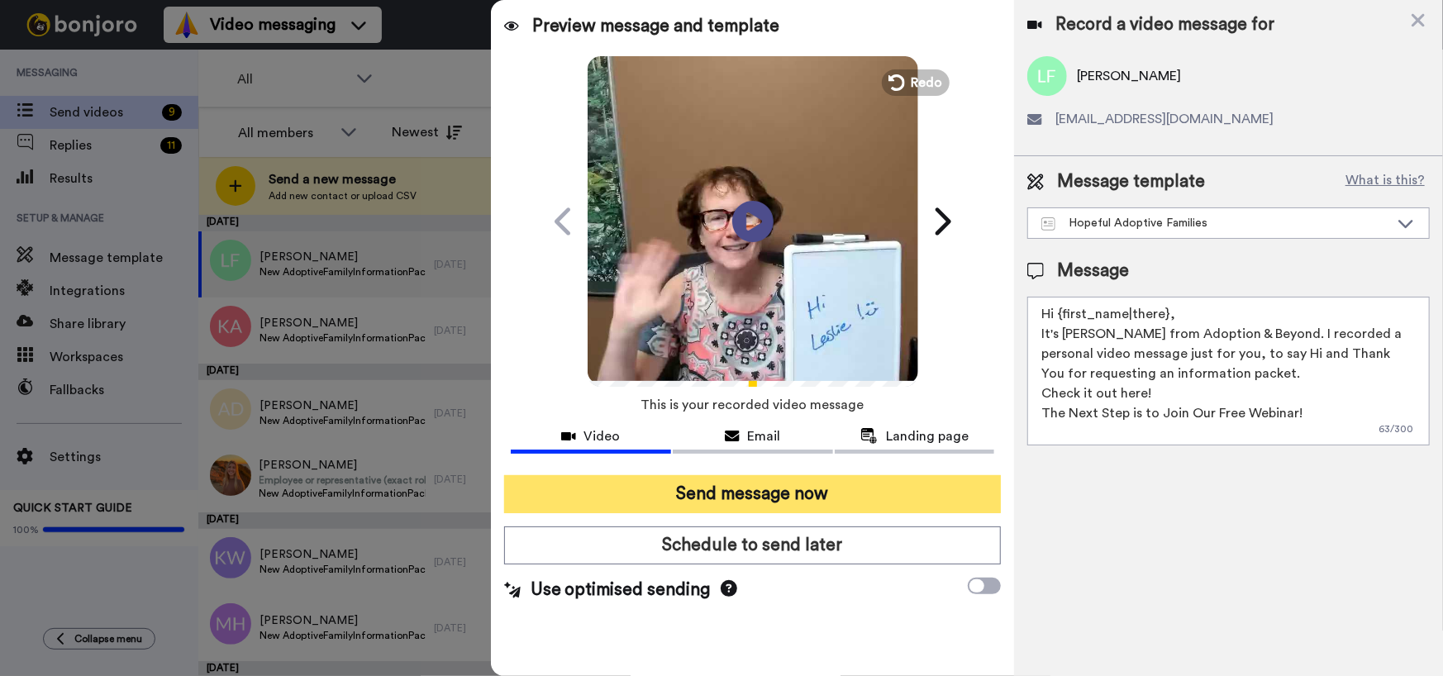
click at [802, 499] on button "Send message now" at bounding box center [752, 494] width 497 height 38
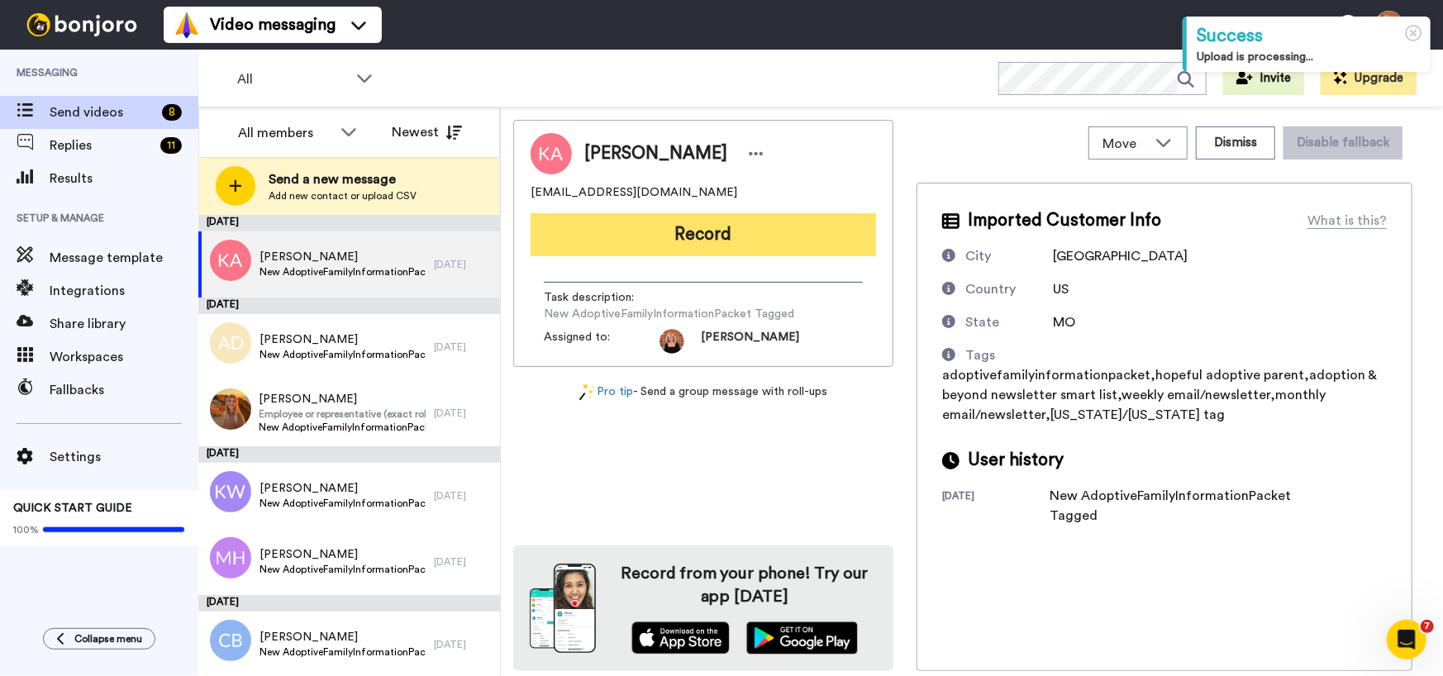
click at [684, 240] on button "Record" at bounding box center [702, 234] width 345 height 43
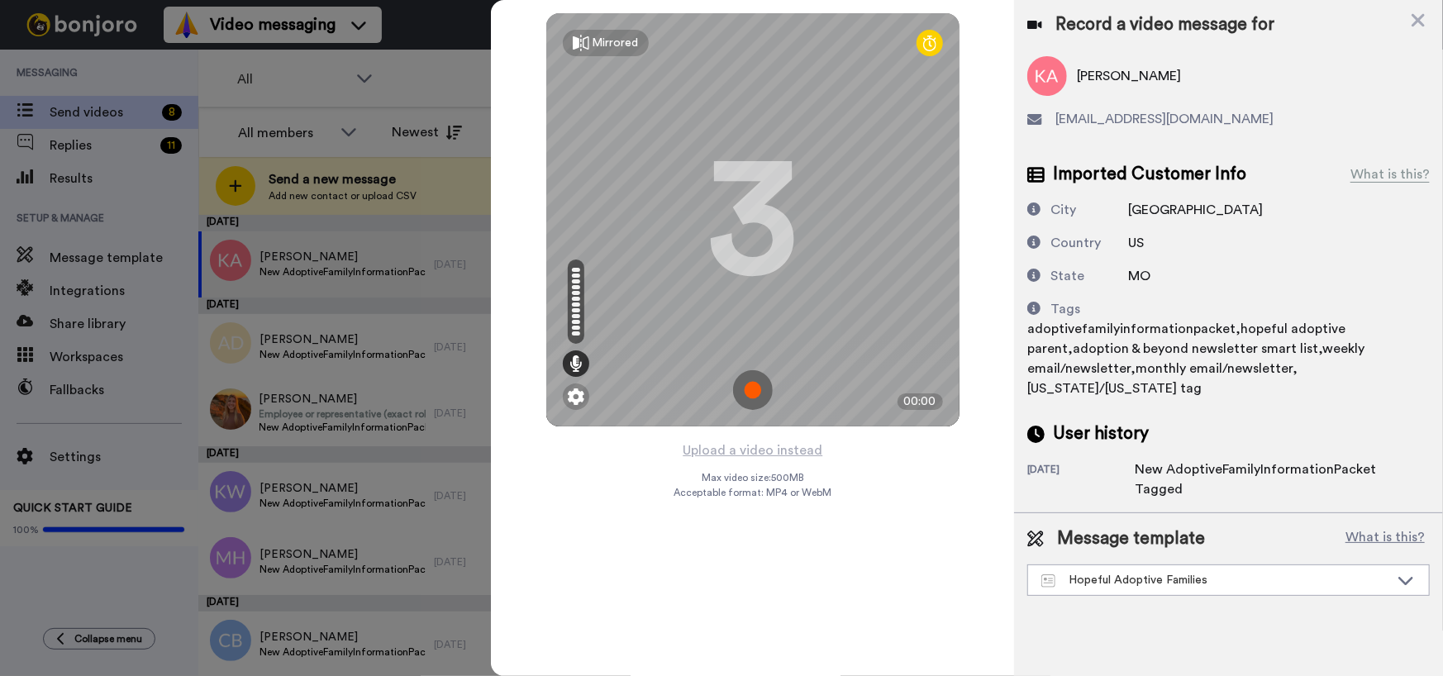
click at [753, 393] on img at bounding box center [753, 390] width 40 height 40
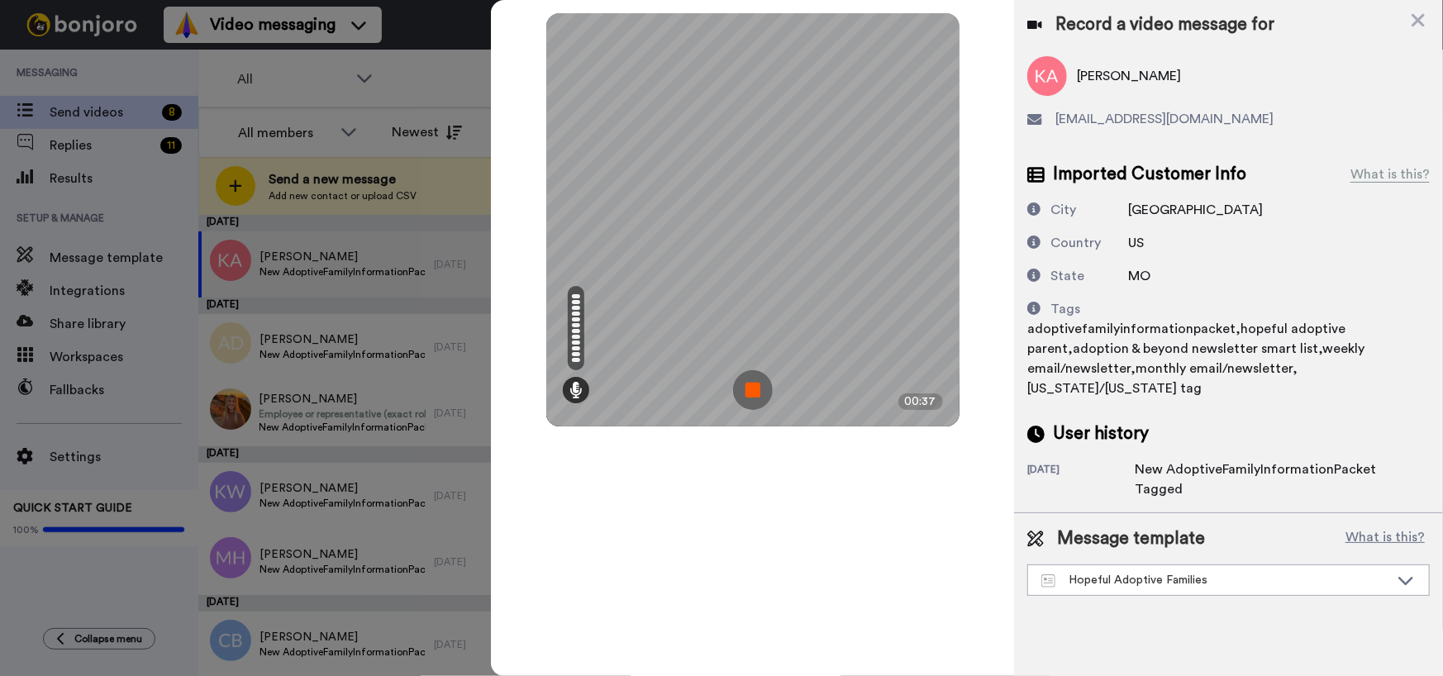
click at [753, 393] on img at bounding box center [753, 390] width 40 height 40
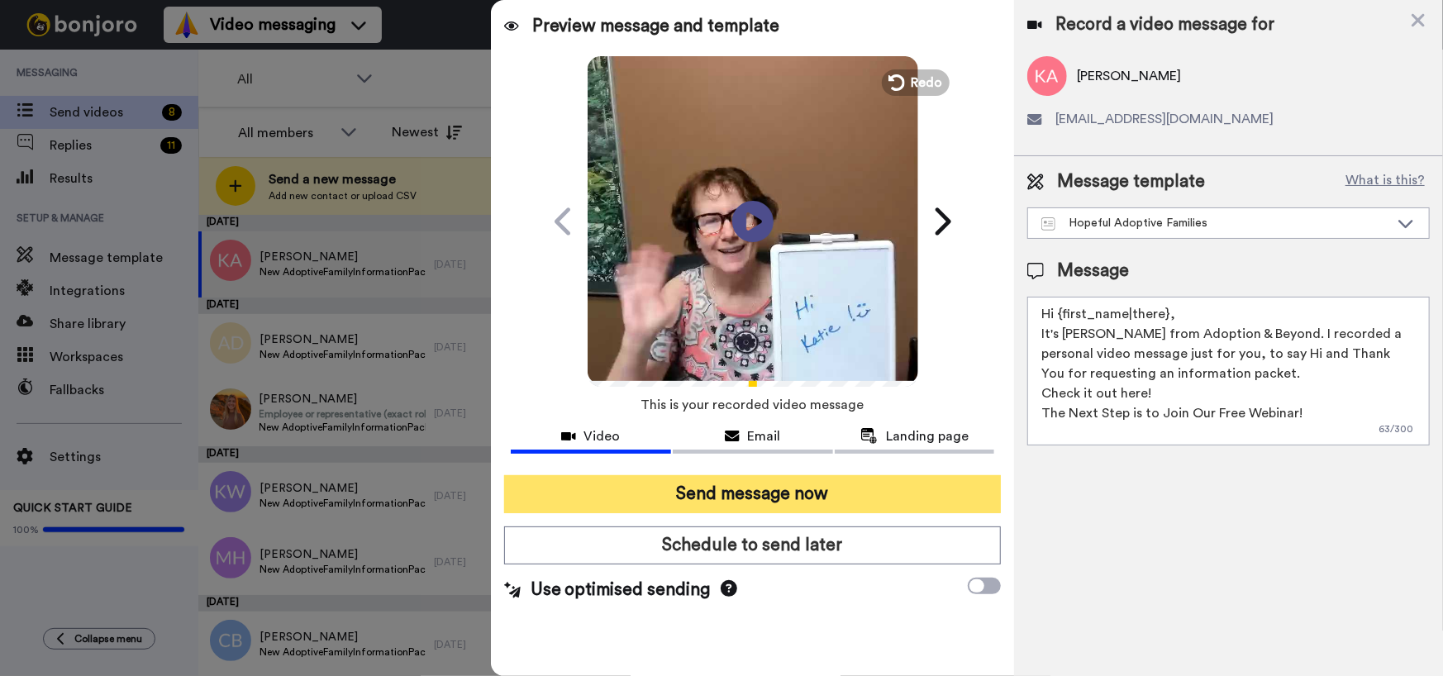
click at [766, 488] on button "Send message now" at bounding box center [752, 494] width 497 height 38
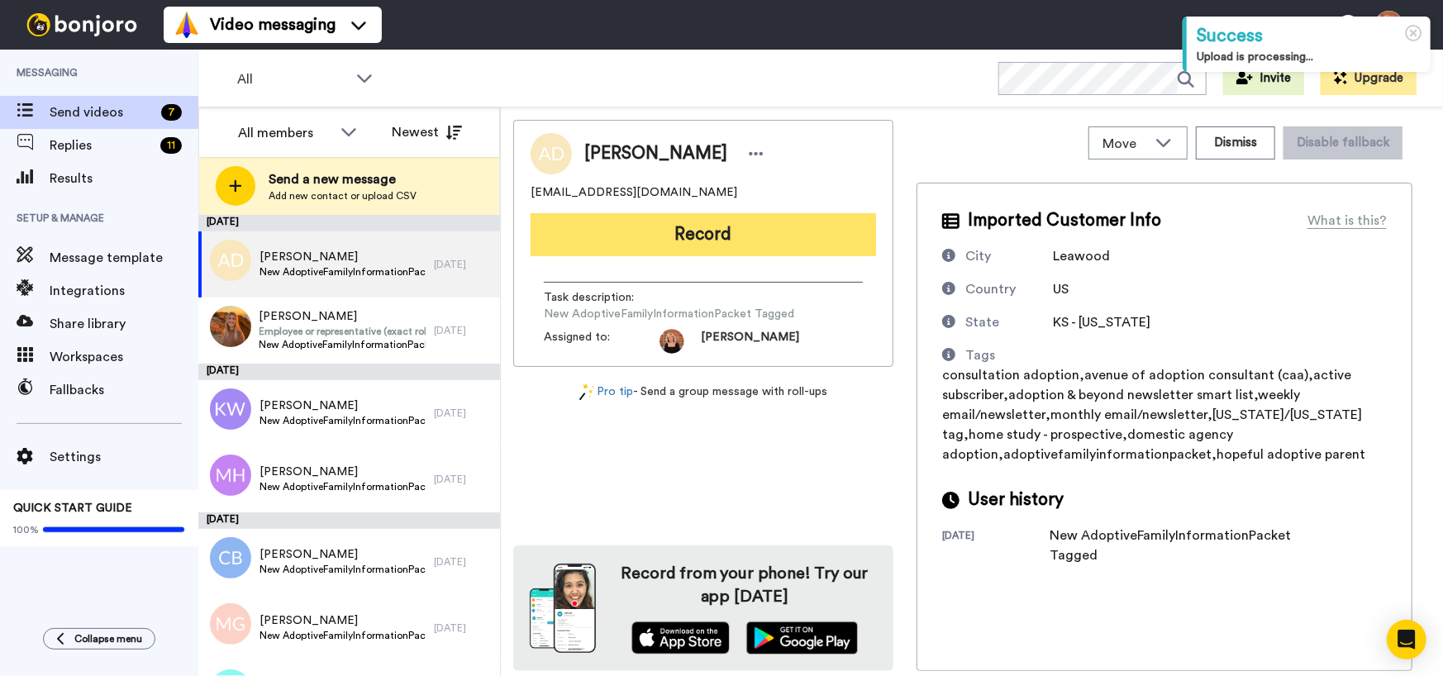
click at [691, 230] on button "Record" at bounding box center [702, 234] width 345 height 43
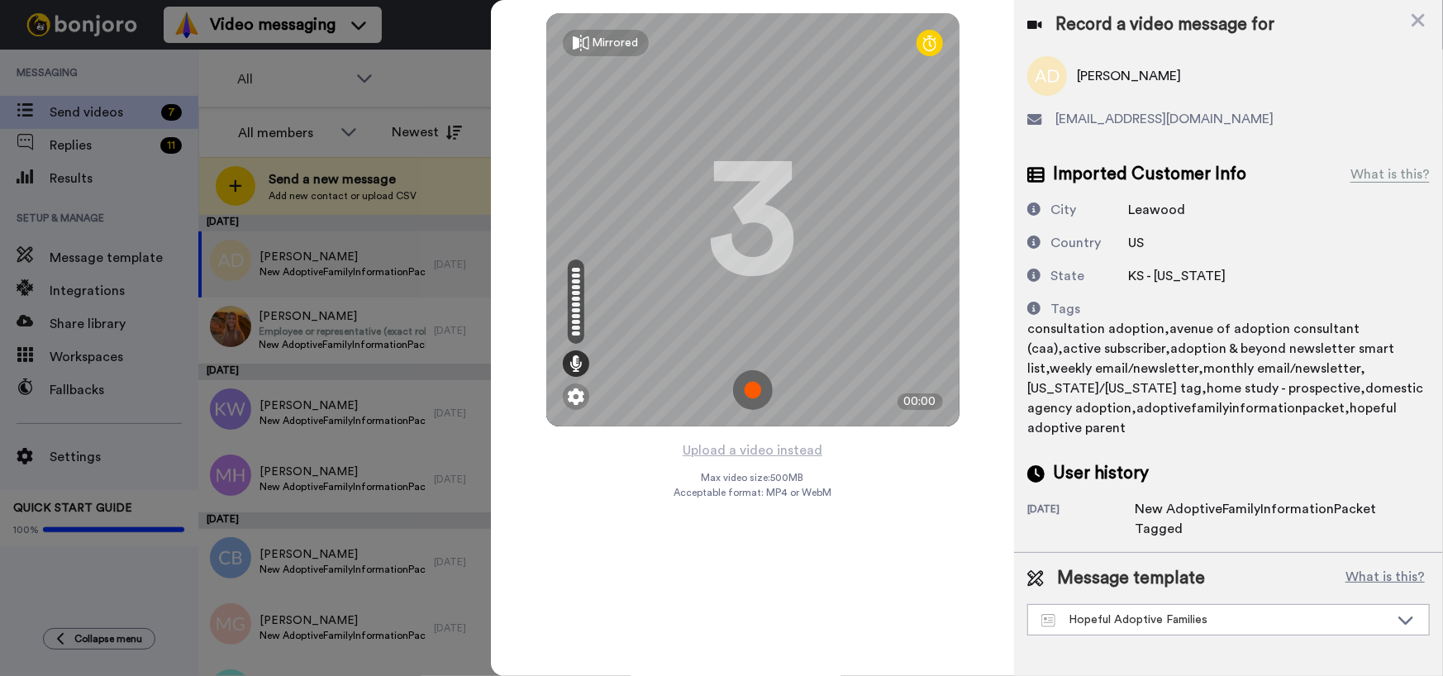
click at [760, 381] on img at bounding box center [753, 390] width 40 height 40
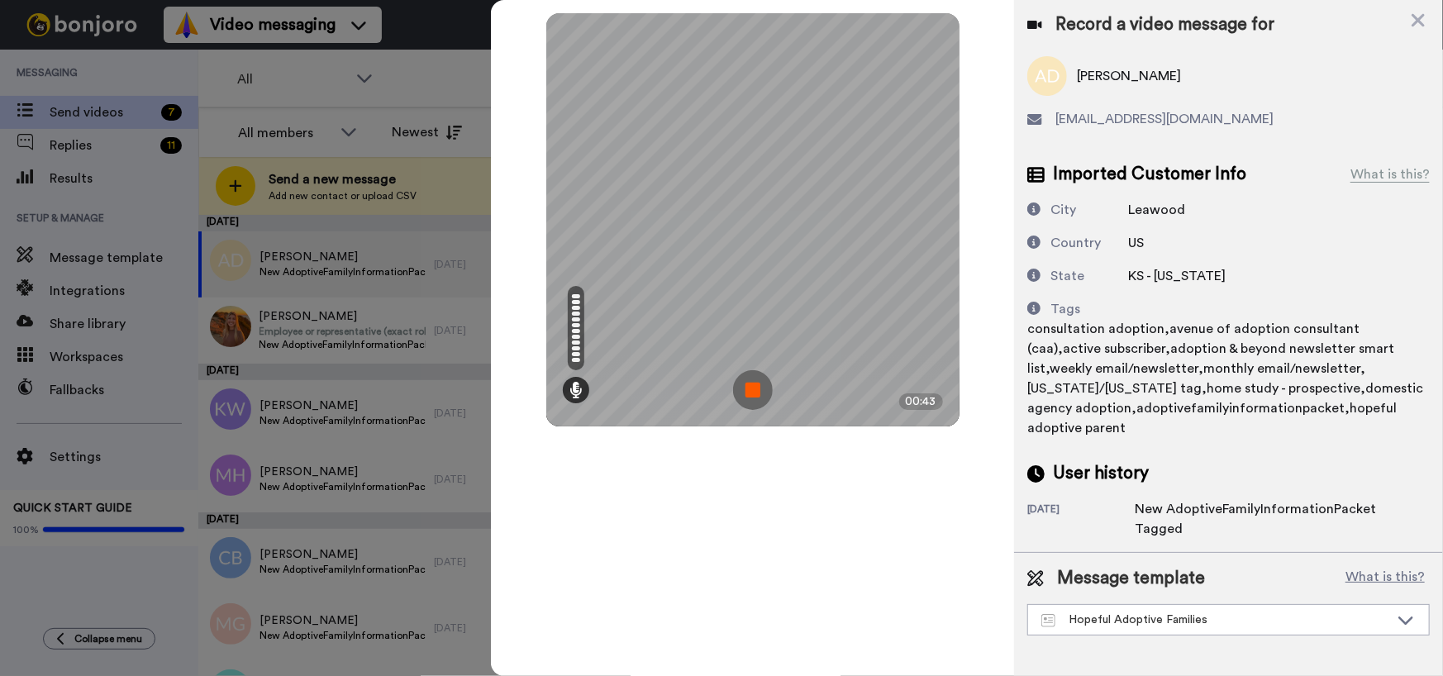
click at [768, 379] on img at bounding box center [753, 390] width 40 height 40
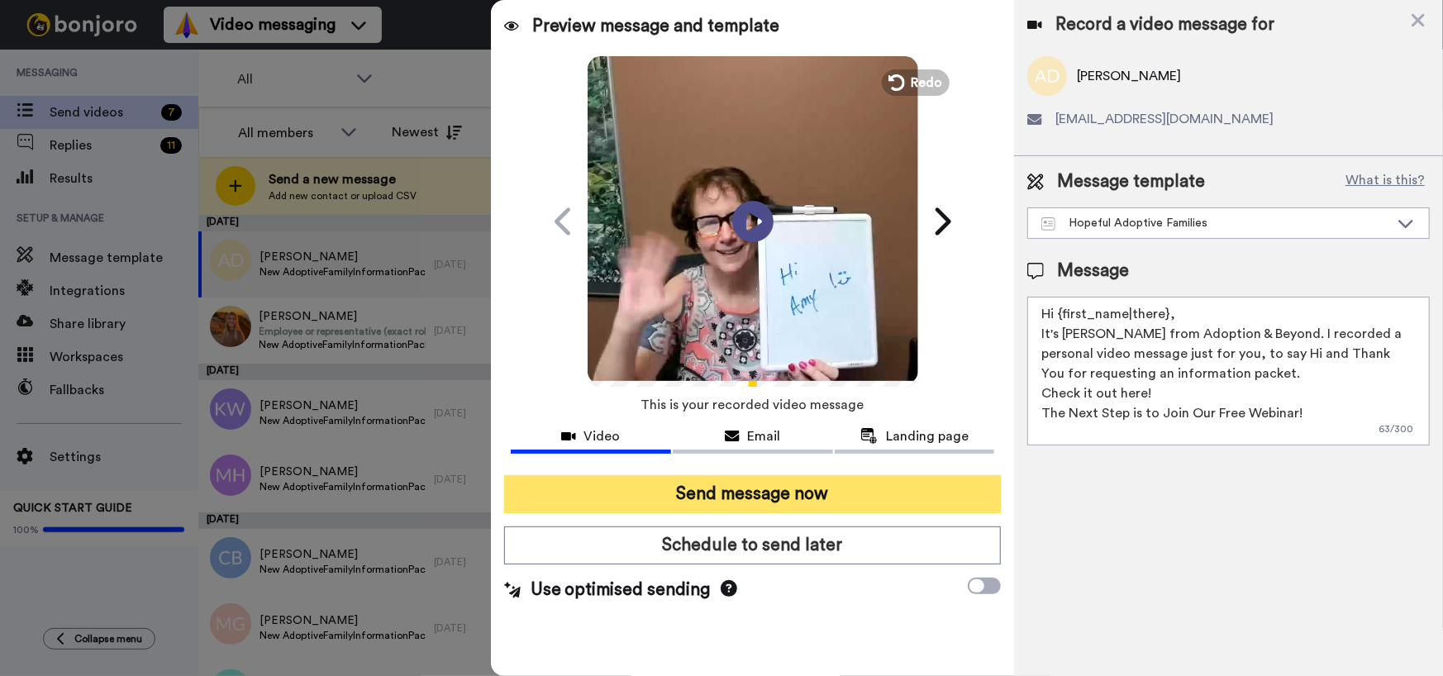
click at [739, 488] on button "Send message now" at bounding box center [752, 494] width 497 height 38
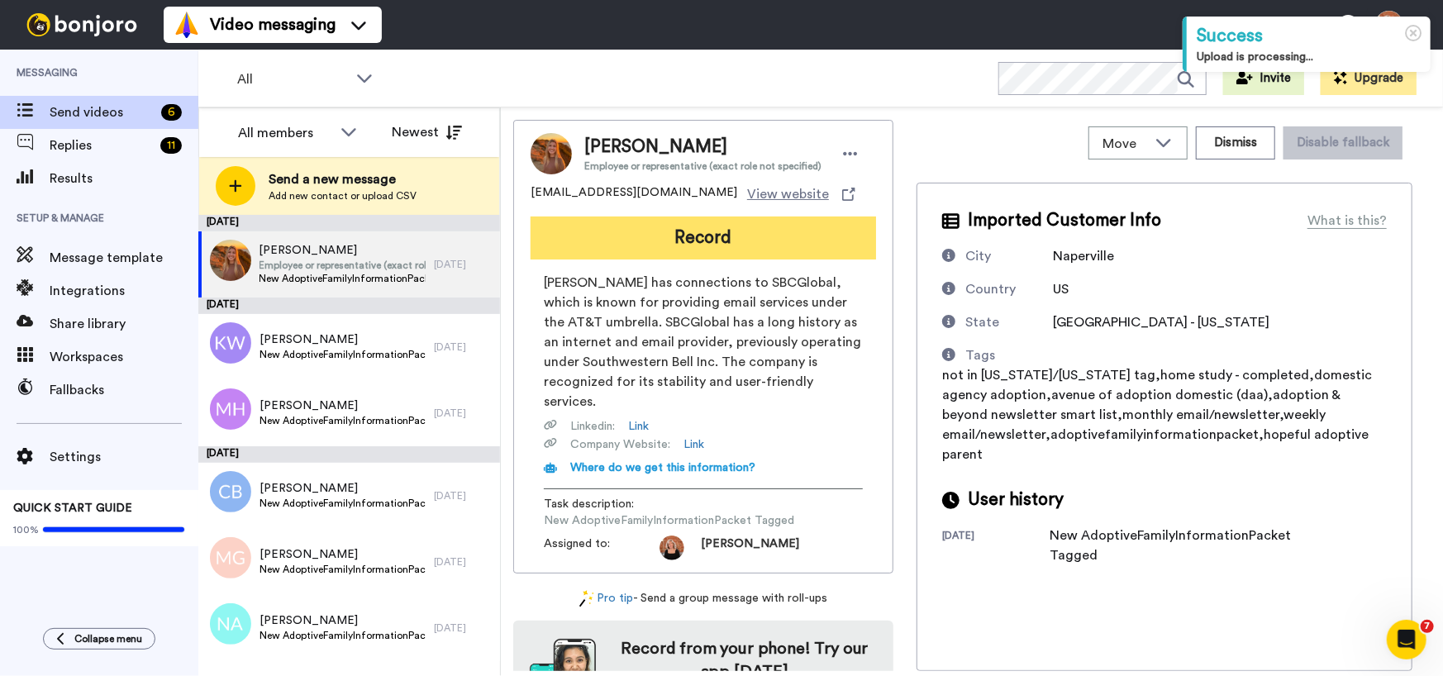
click at [715, 246] on button "Record" at bounding box center [702, 237] width 345 height 43
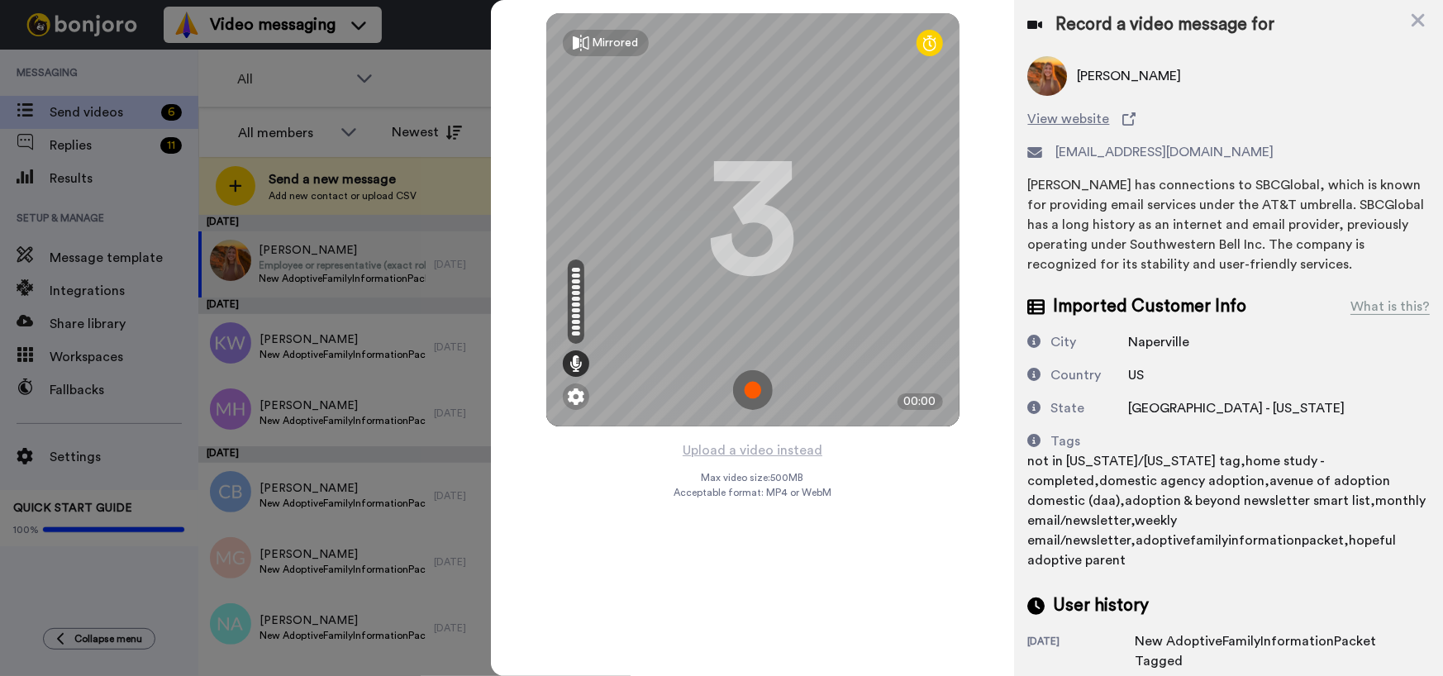
click at [745, 394] on img at bounding box center [753, 390] width 40 height 40
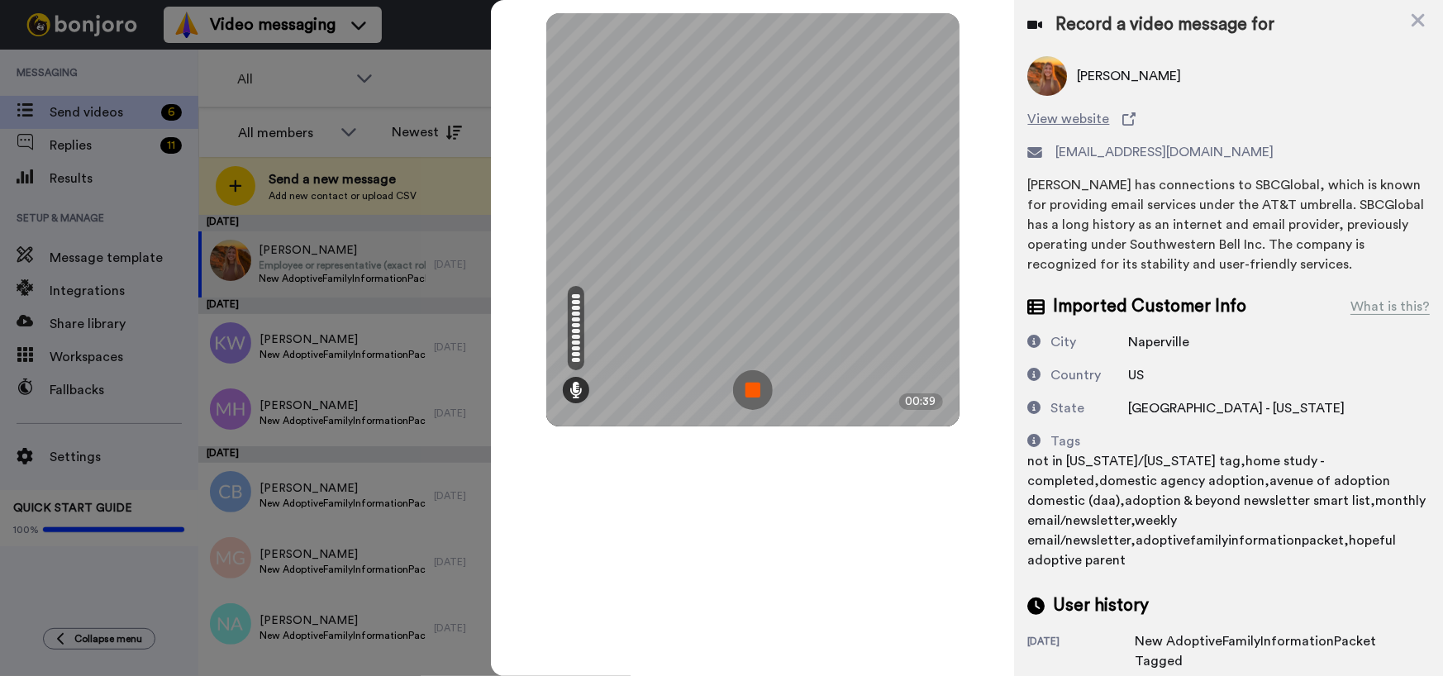
click at [745, 393] on img at bounding box center [753, 390] width 40 height 40
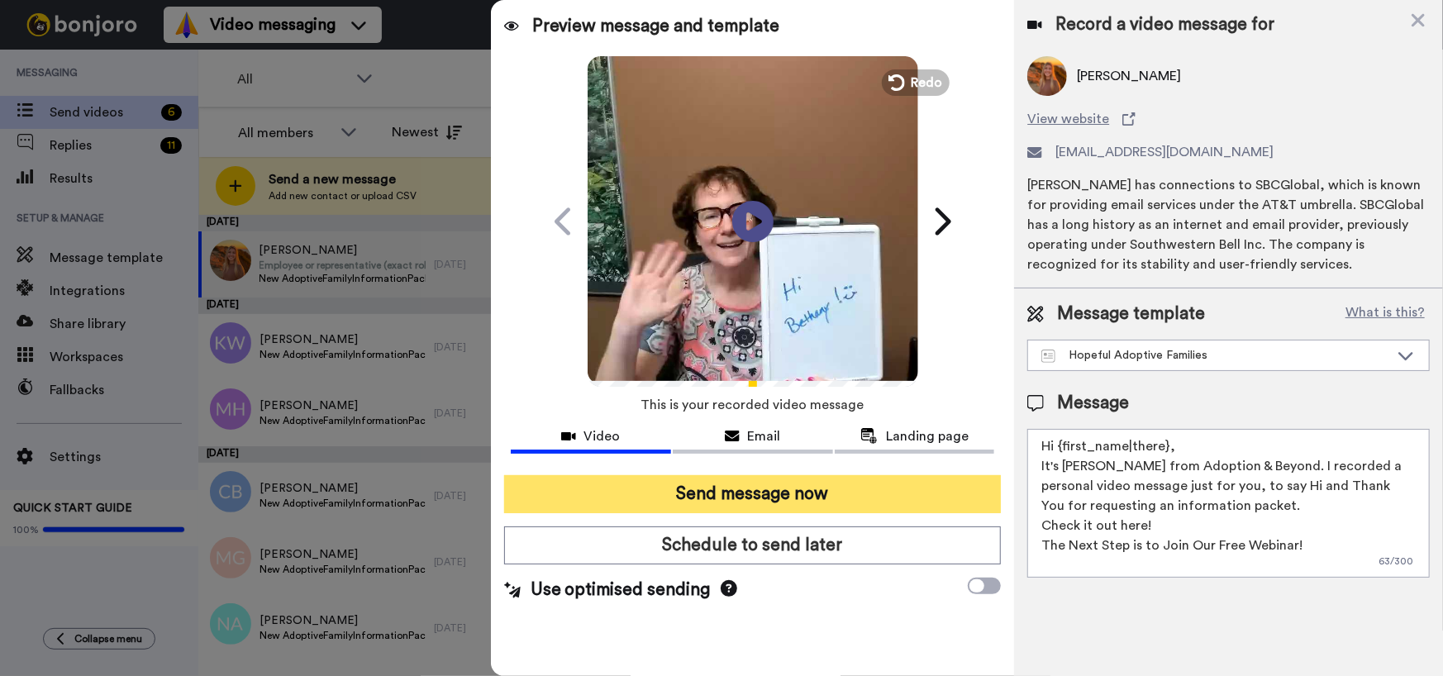
click at [744, 488] on button "Send message now" at bounding box center [752, 494] width 497 height 38
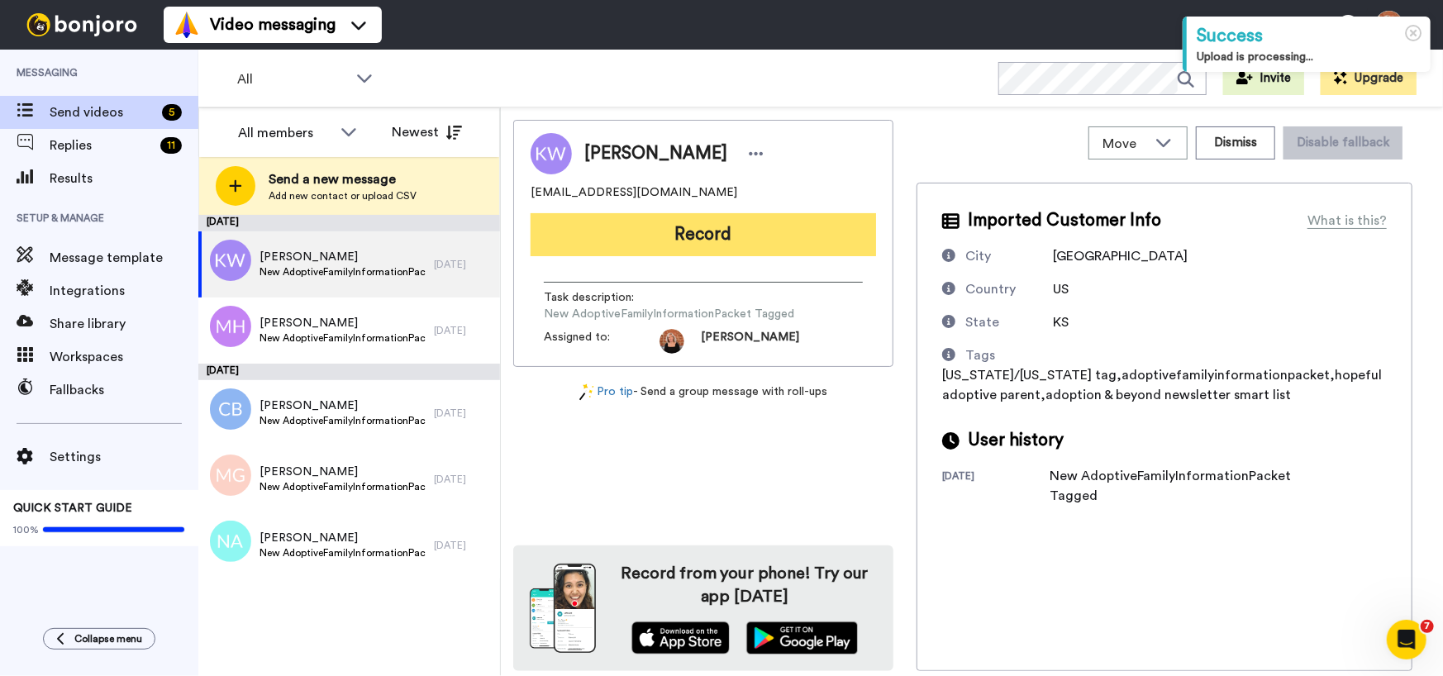
click at [685, 233] on button "Record" at bounding box center [702, 234] width 345 height 43
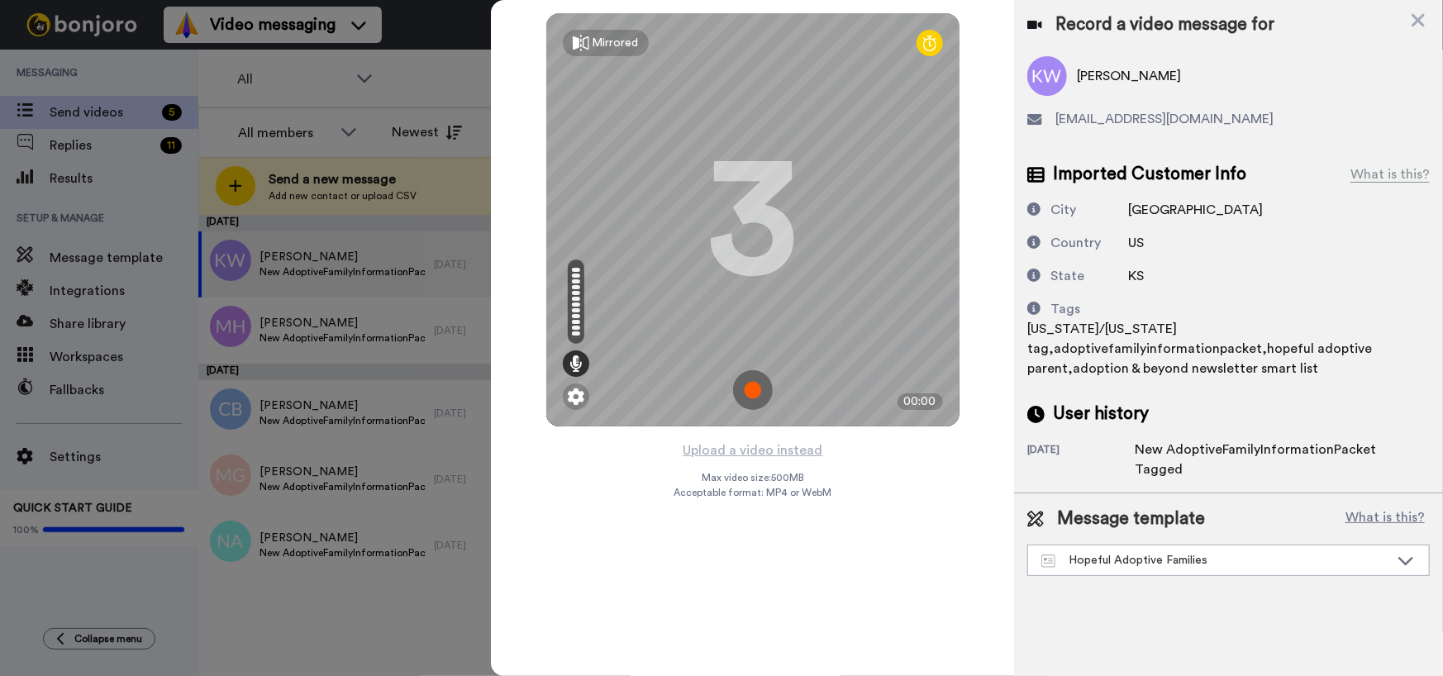
click at [750, 388] on img at bounding box center [753, 390] width 40 height 40
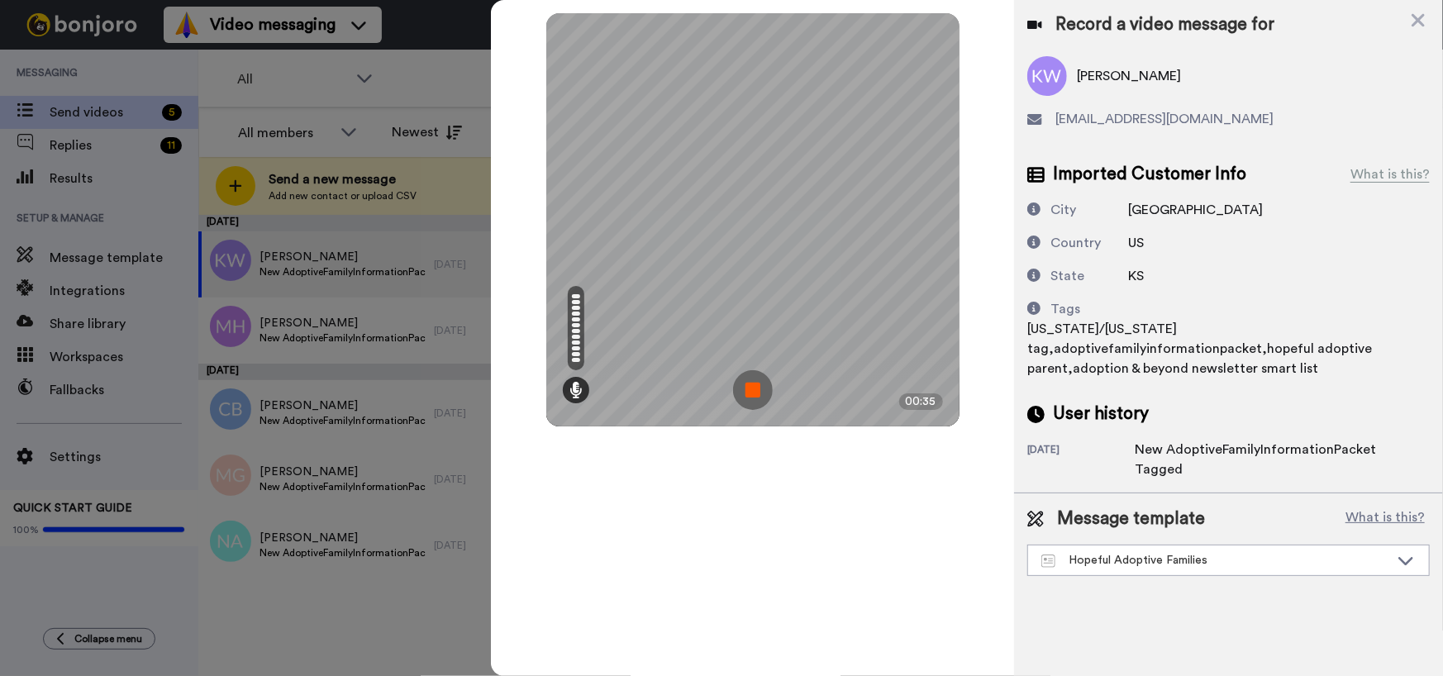
click at [750, 388] on img at bounding box center [753, 390] width 40 height 40
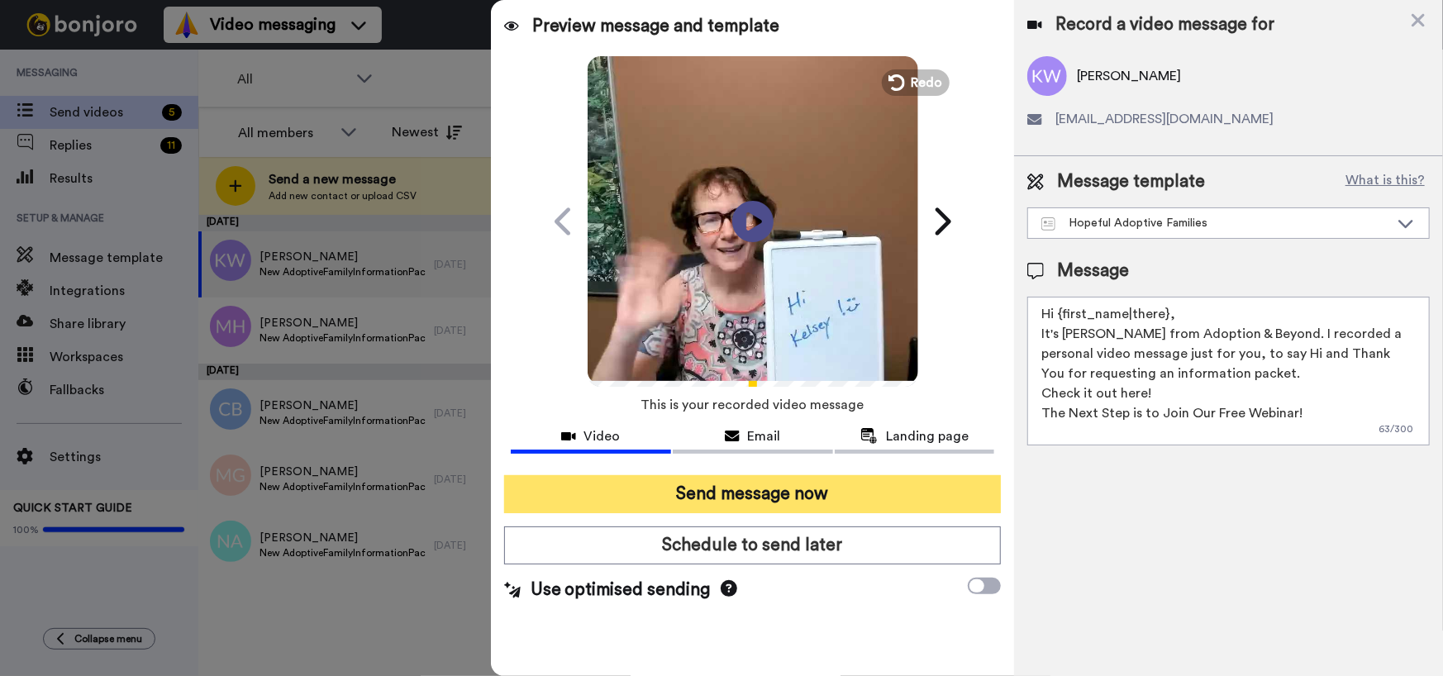
click at [744, 495] on button "Send message now" at bounding box center [752, 494] width 497 height 38
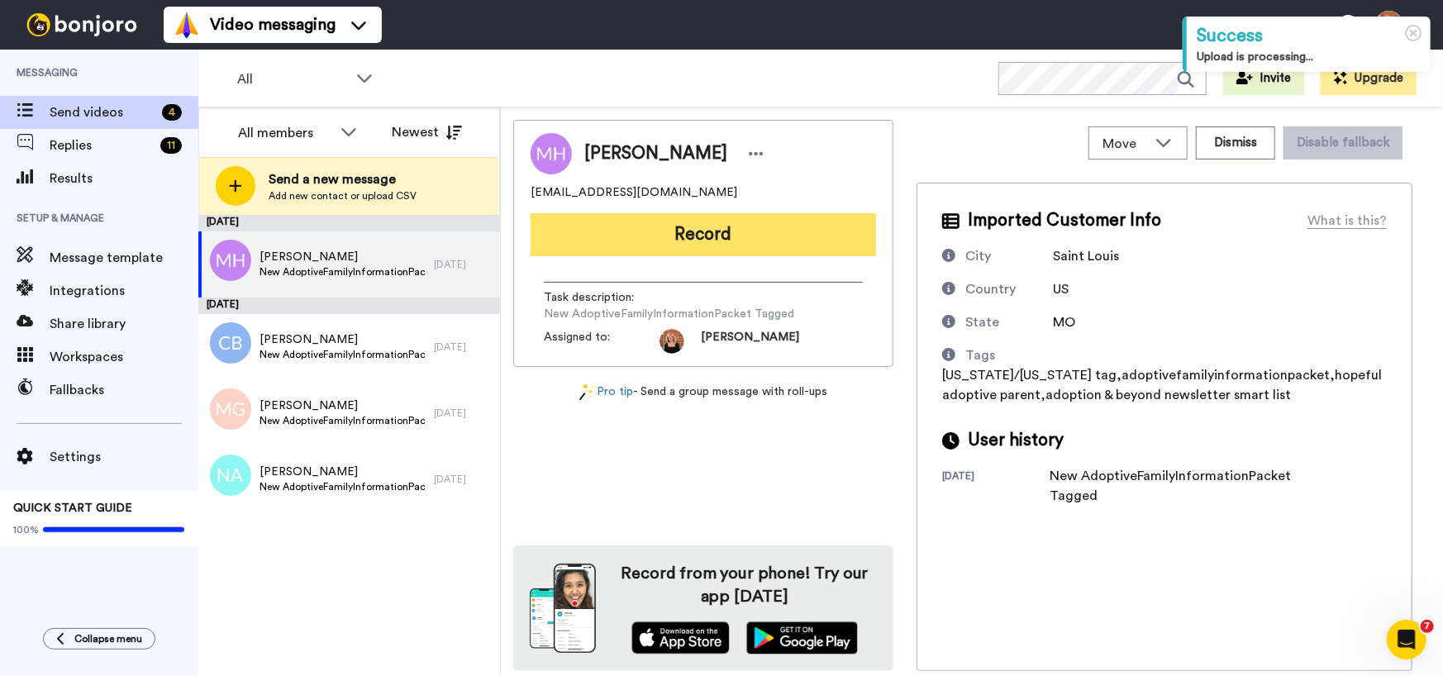
click at [741, 242] on button "Record" at bounding box center [702, 234] width 345 height 43
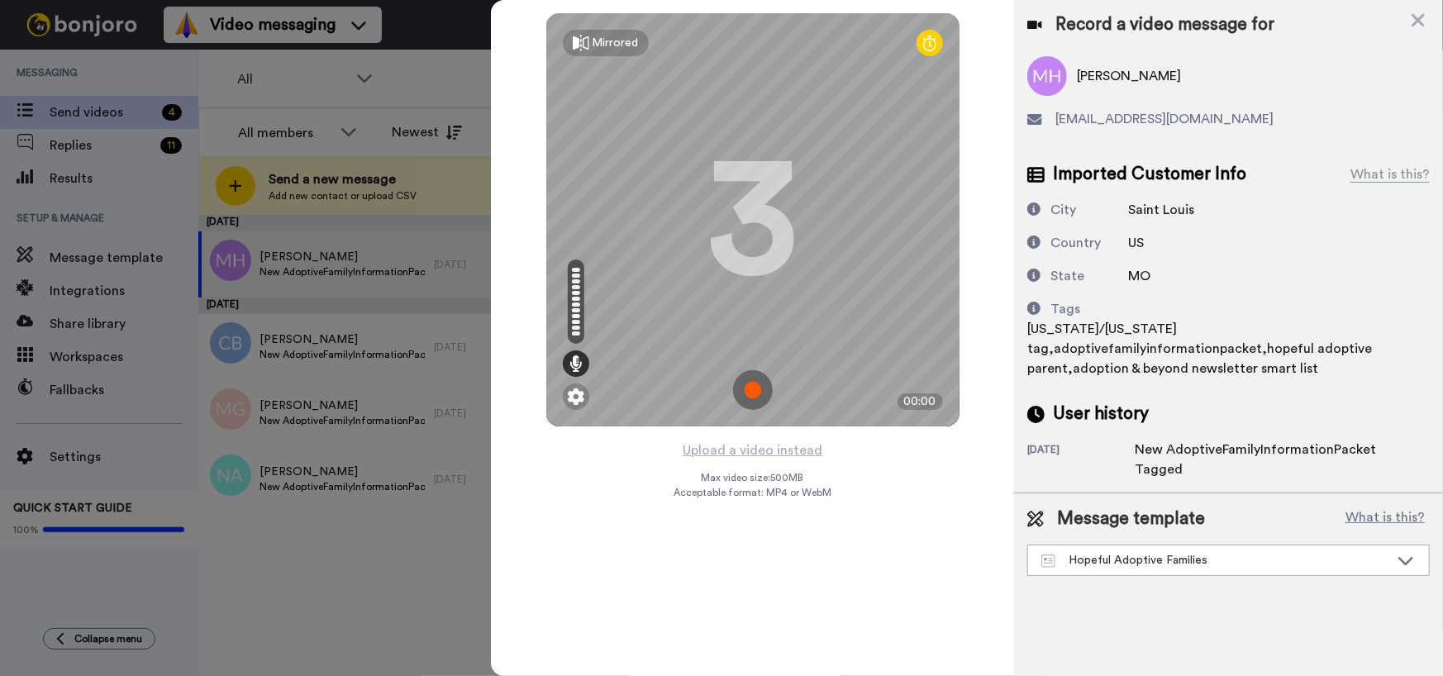
click at [752, 385] on img at bounding box center [753, 390] width 40 height 40
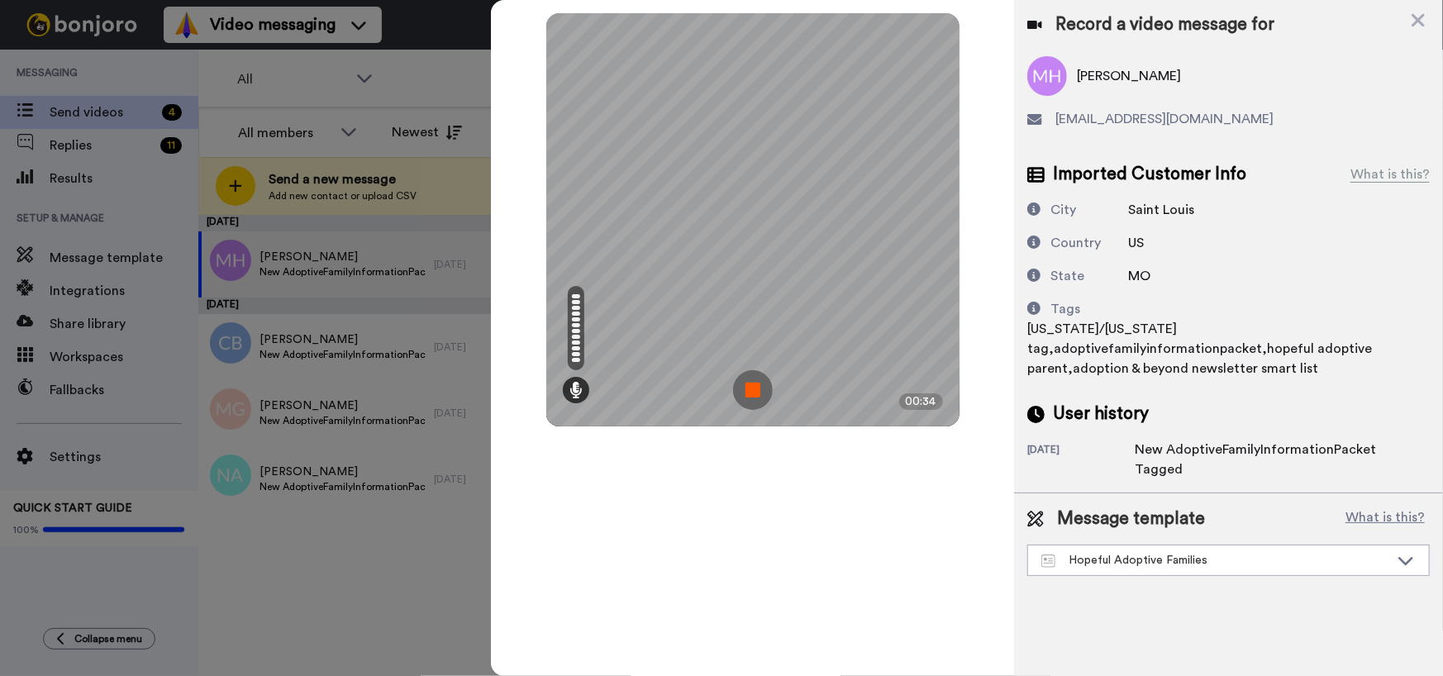
click at [752, 385] on img at bounding box center [753, 390] width 40 height 40
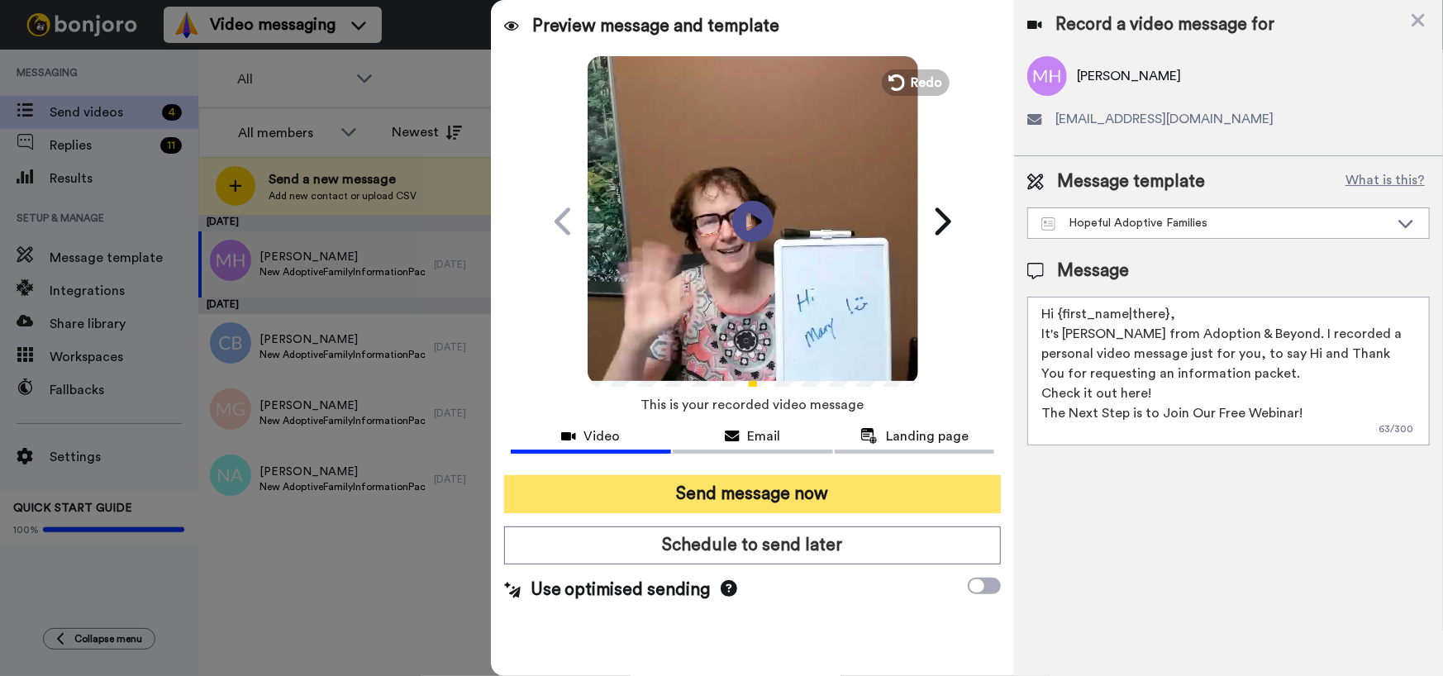
click at [726, 486] on button "Send message now" at bounding box center [752, 494] width 497 height 38
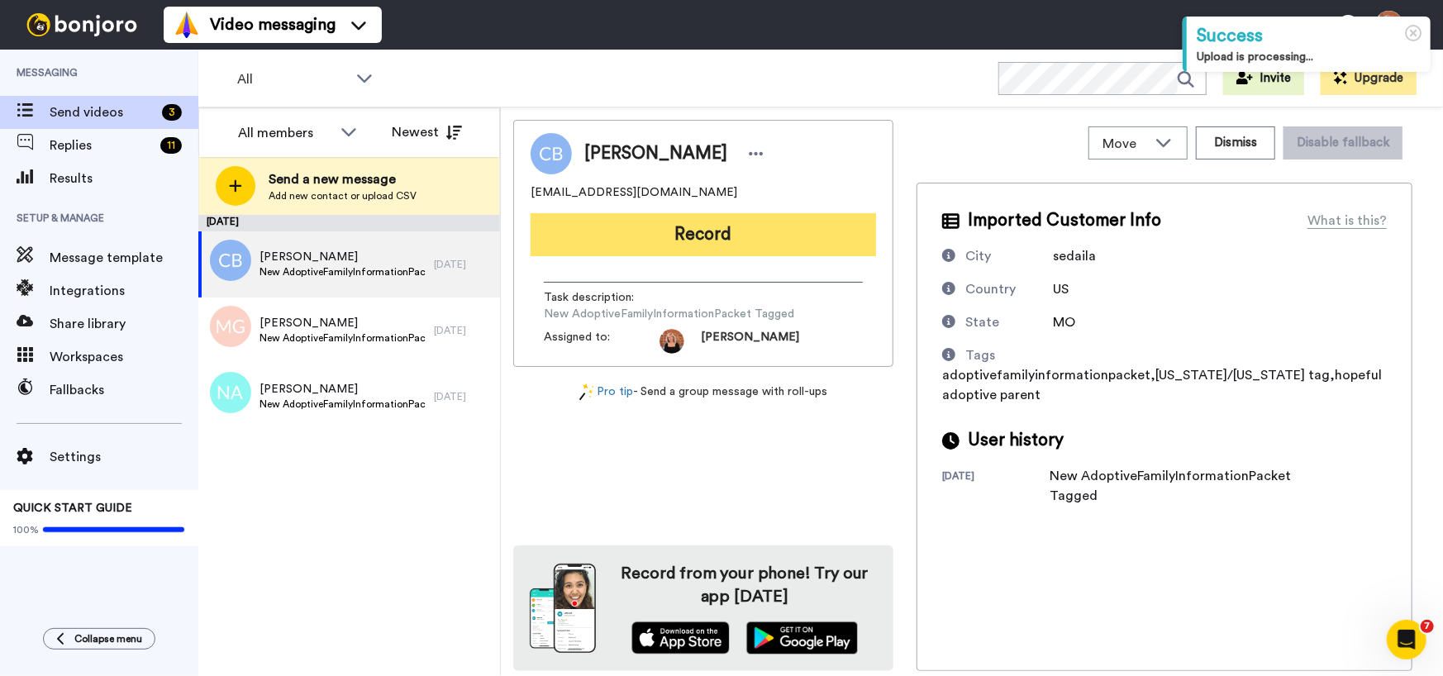
click at [752, 235] on button "Record" at bounding box center [702, 234] width 345 height 43
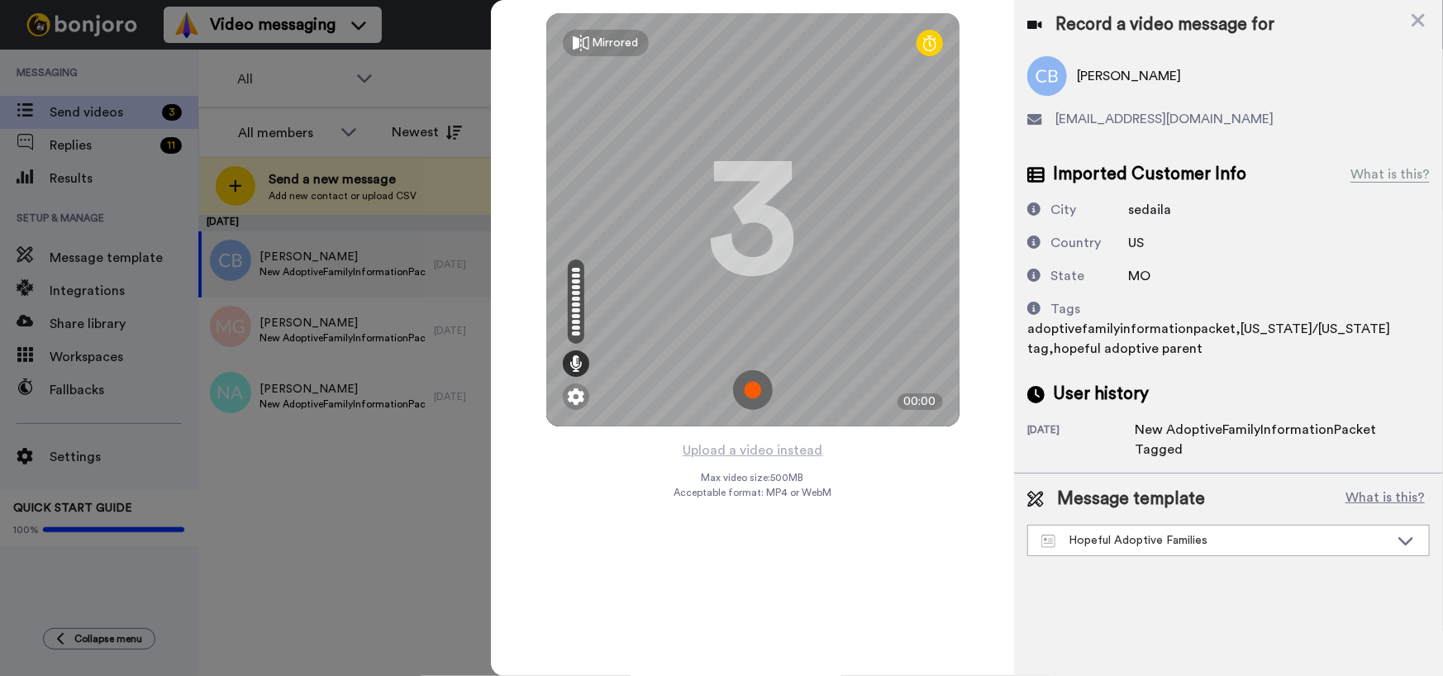
click at [757, 391] on img at bounding box center [753, 390] width 40 height 40
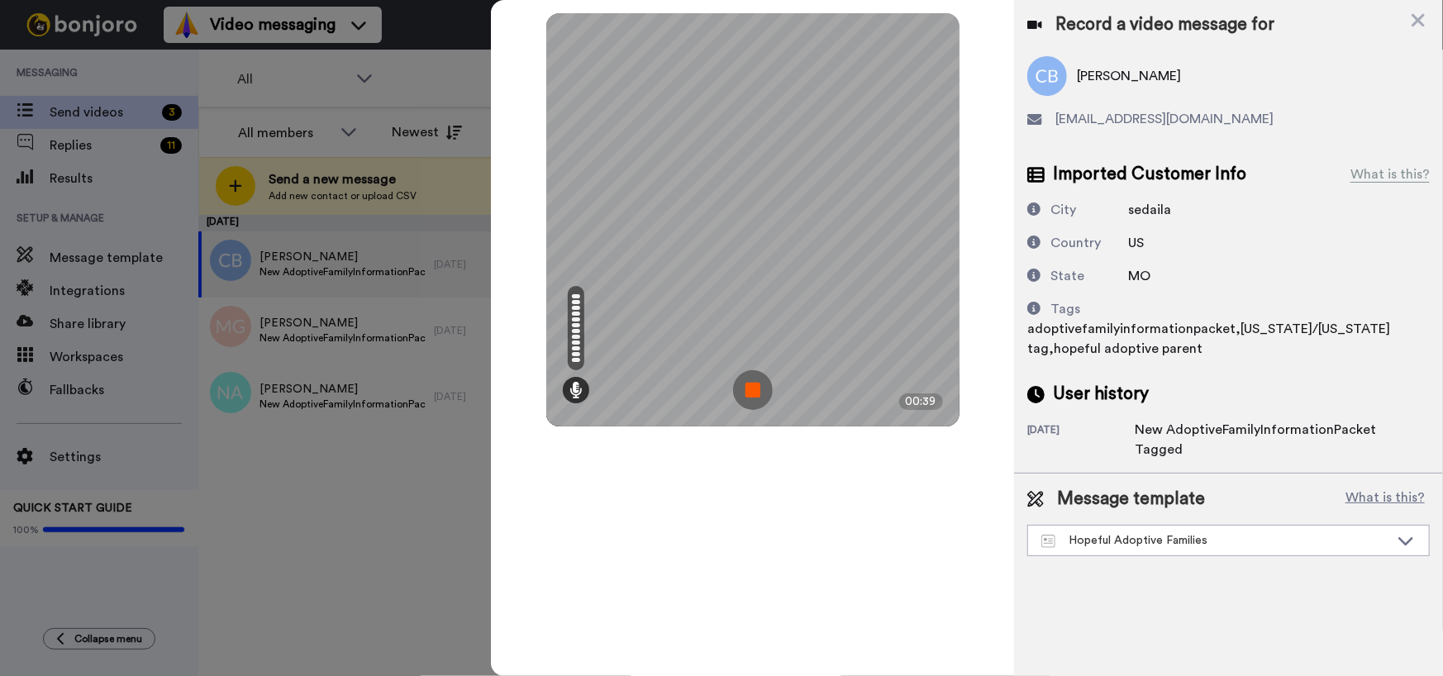
click at [757, 391] on img at bounding box center [753, 390] width 40 height 40
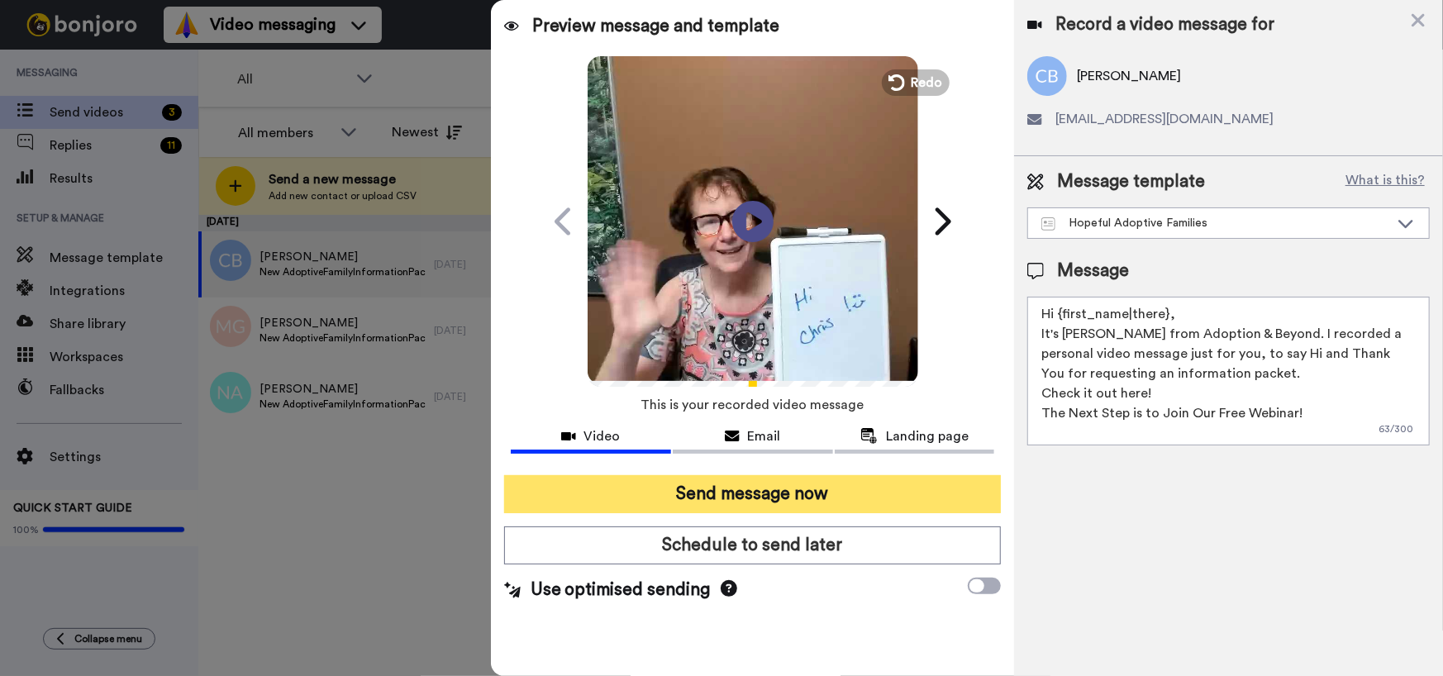
click at [699, 495] on button "Send message now" at bounding box center [752, 494] width 497 height 38
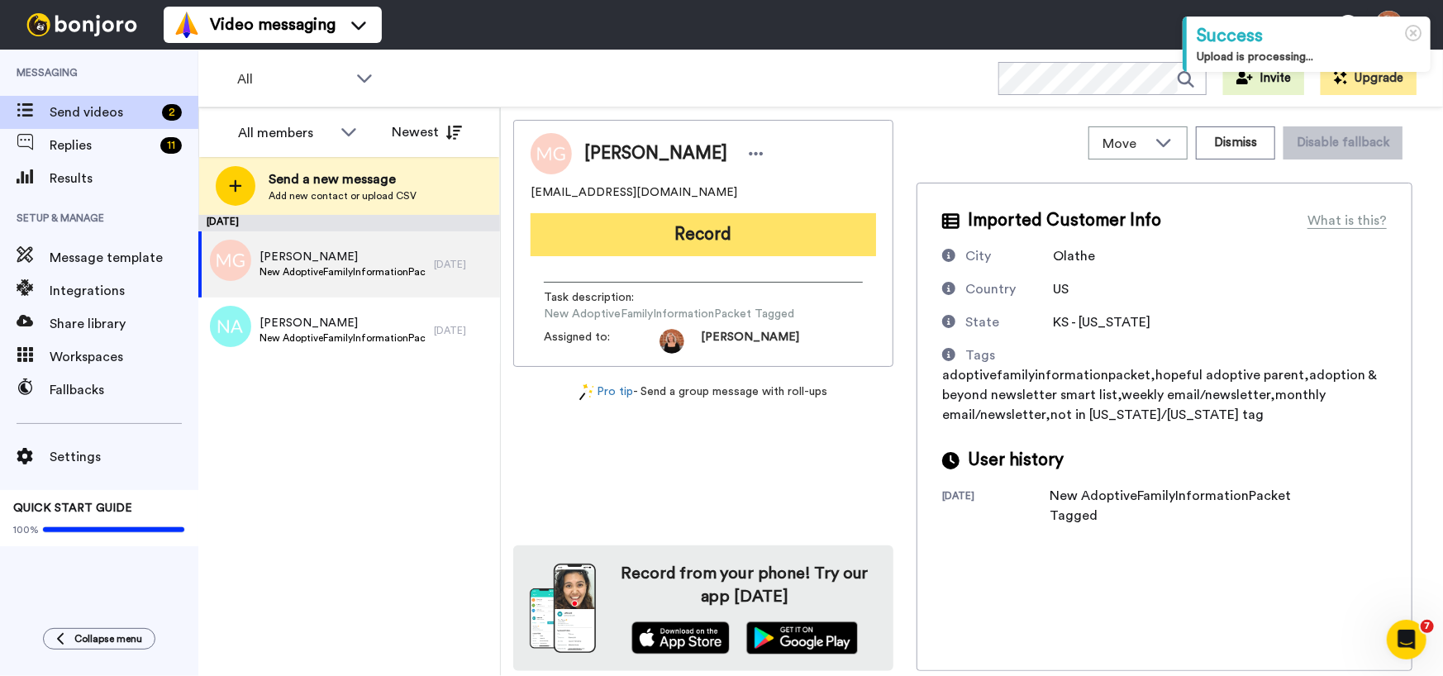
click at [704, 241] on button "Record" at bounding box center [702, 234] width 345 height 43
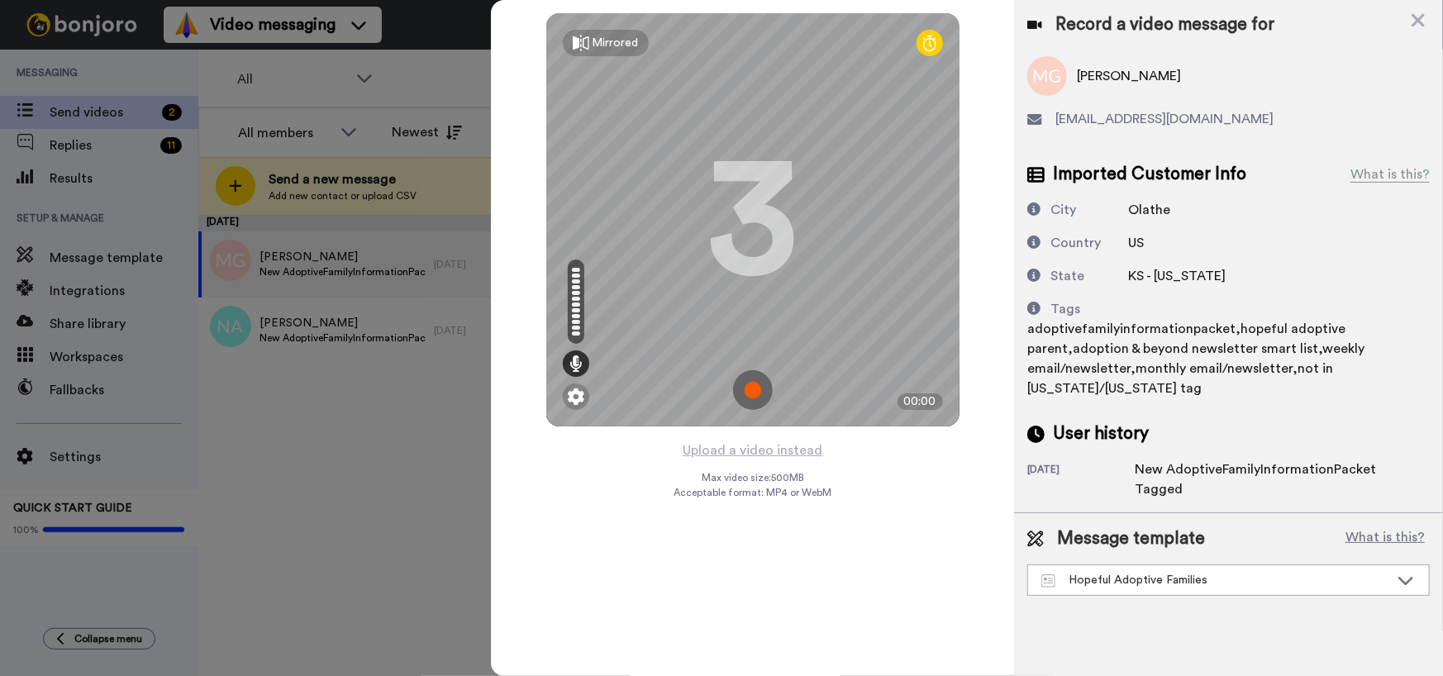
click at [763, 390] on img at bounding box center [753, 390] width 40 height 40
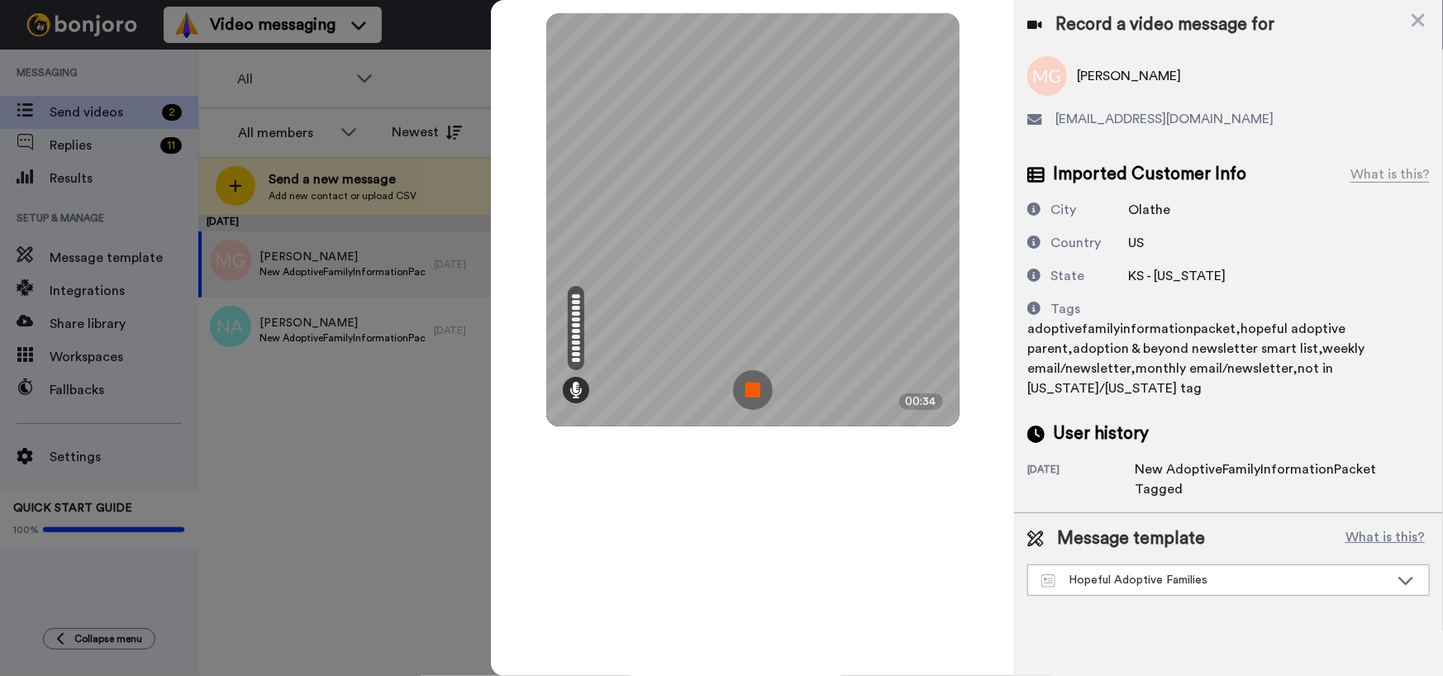
click at [762, 389] on img at bounding box center [753, 390] width 40 height 40
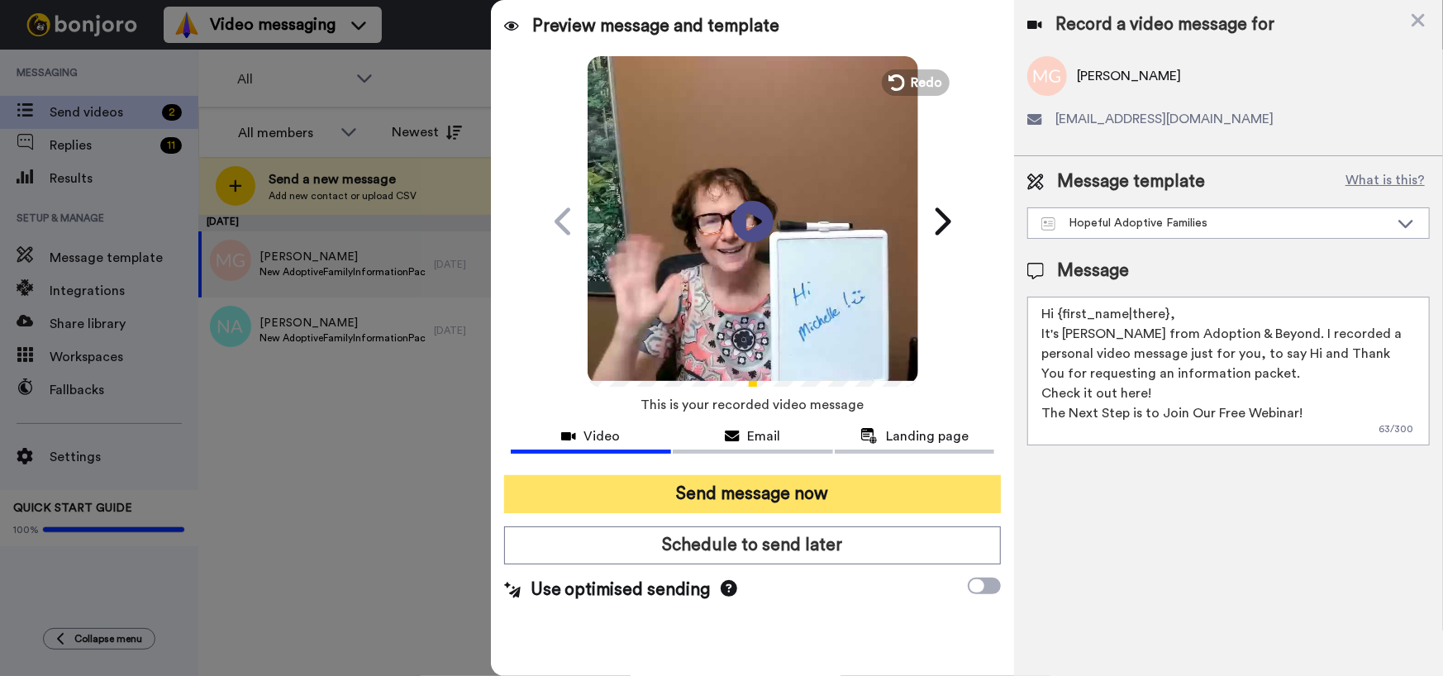
click at [778, 492] on button "Send message now" at bounding box center [752, 494] width 497 height 38
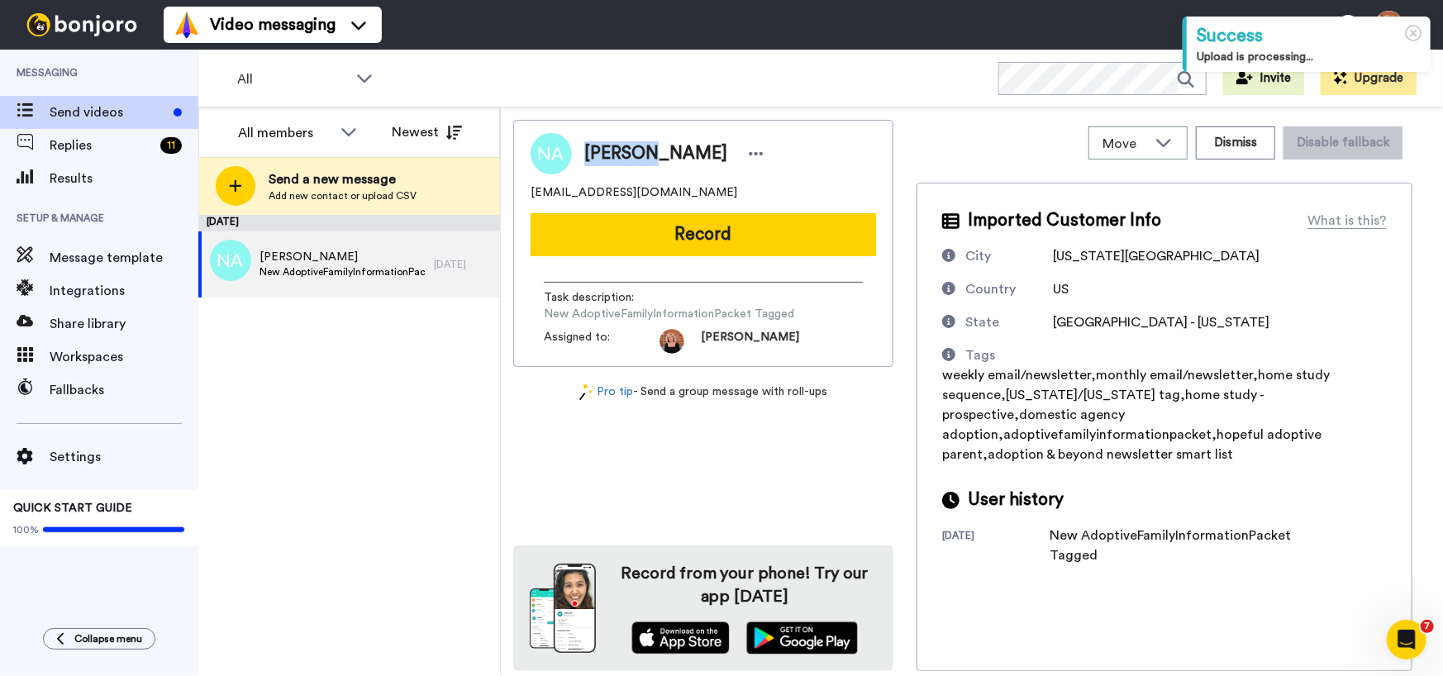
drag, startPoint x: 645, startPoint y: 156, endPoint x: 588, endPoint y: 156, distance: 56.2
click at [588, 156] on span "Neeren Arcega" at bounding box center [655, 153] width 143 height 25
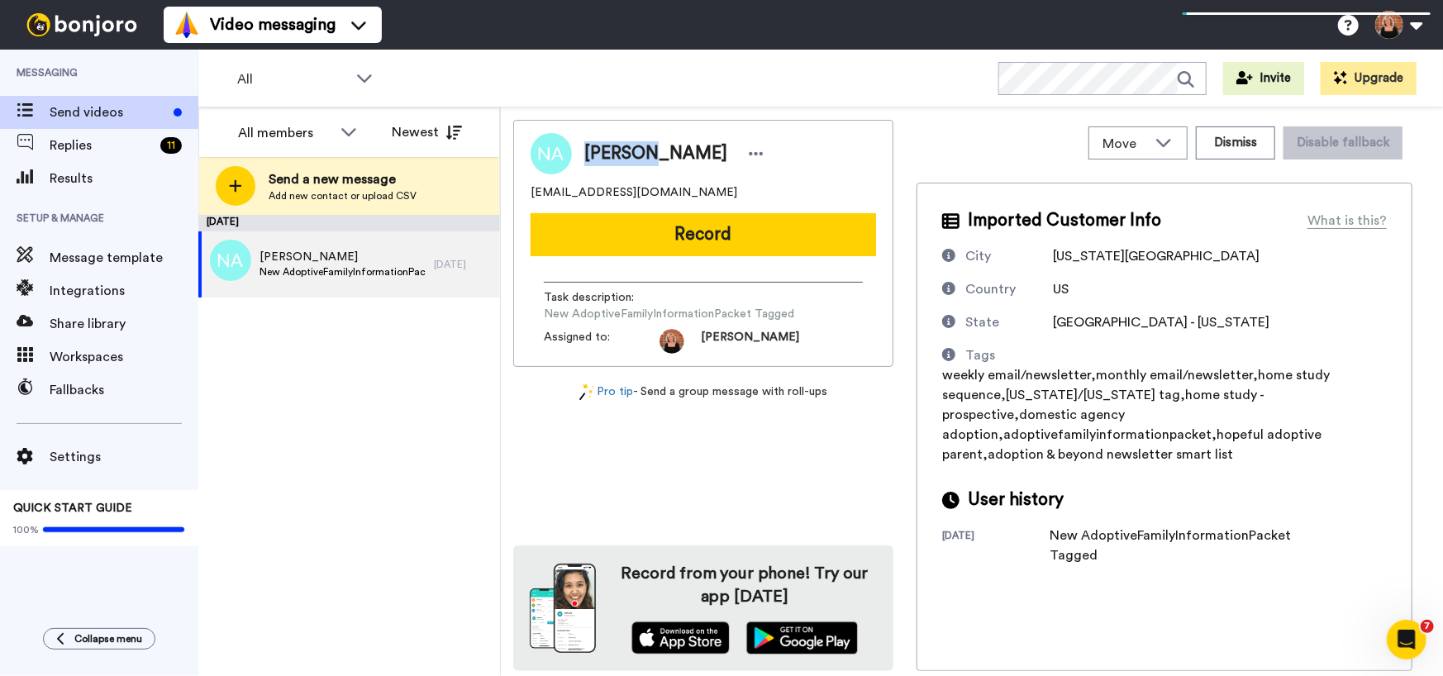
copy span "Neeren"
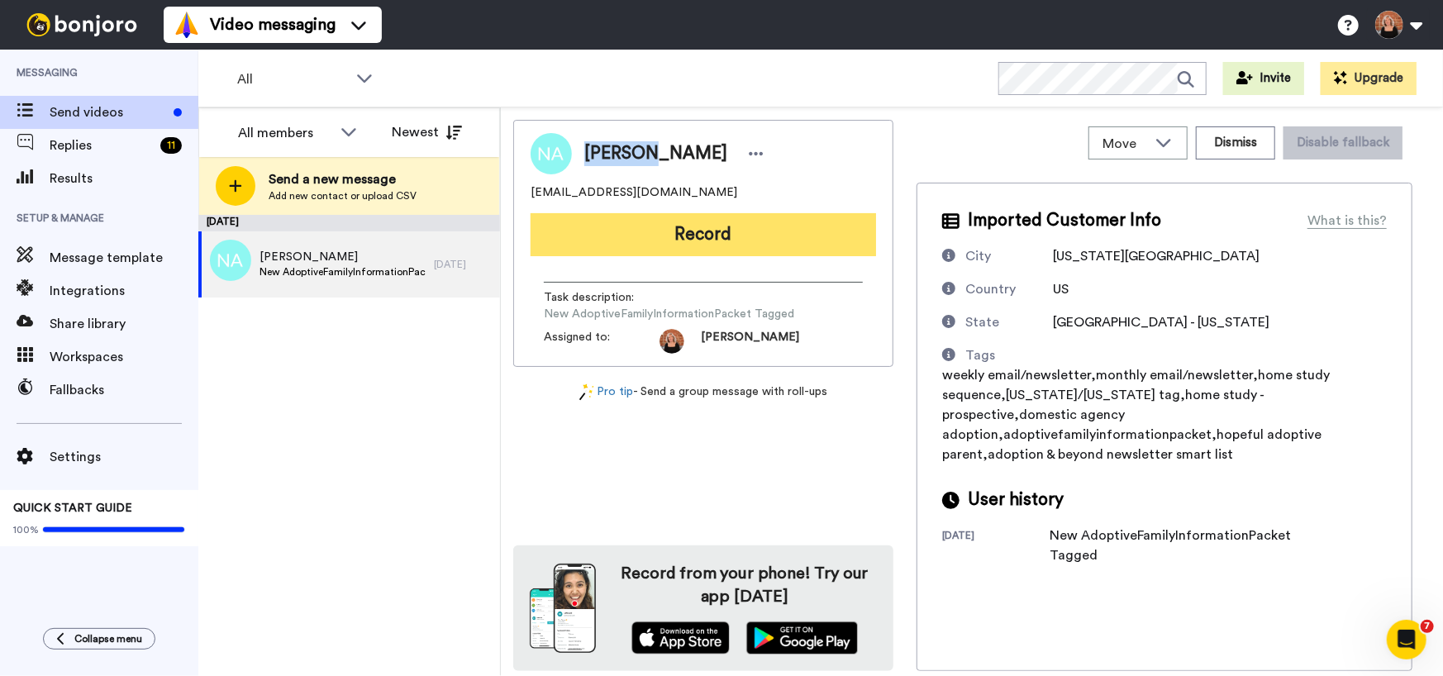
click at [739, 240] on button "Record" at bounding box center [702, 234] width 345 height 43
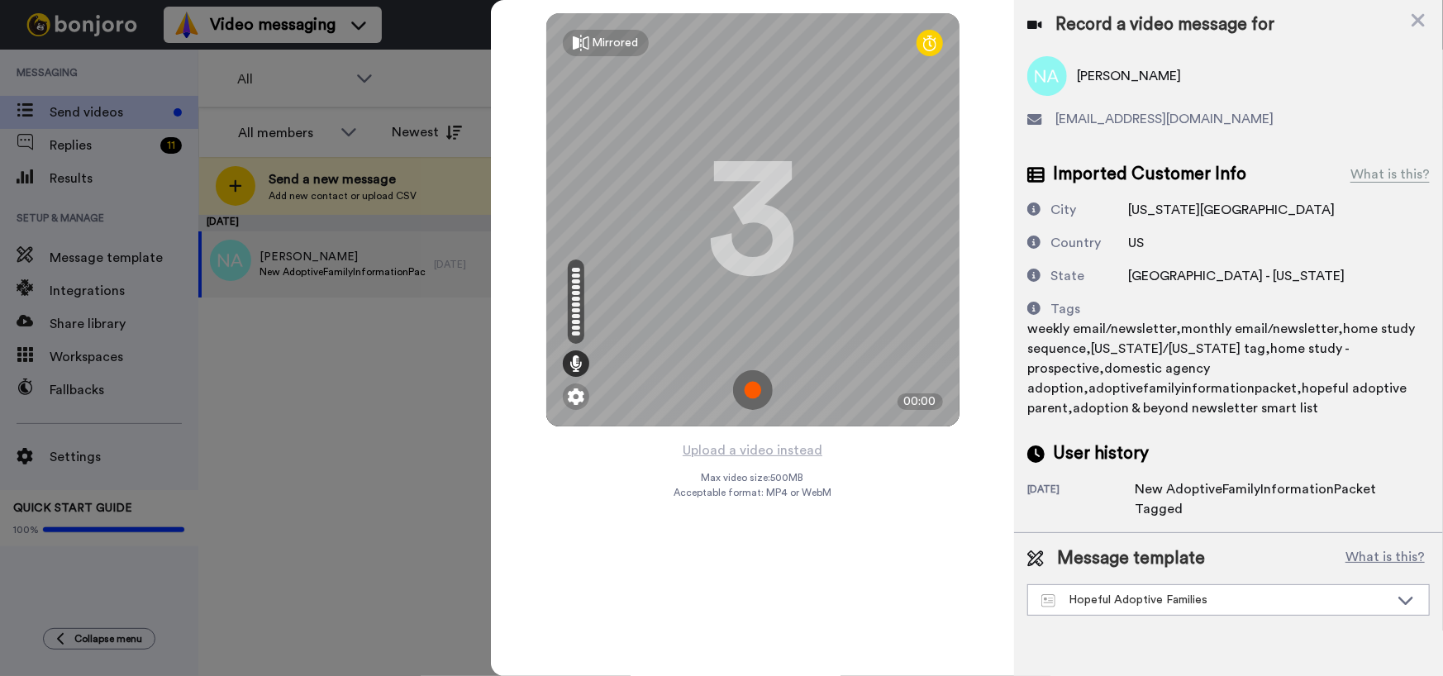
click at [752, 399] on img at bounding box center [753, 390] width 40 height 40
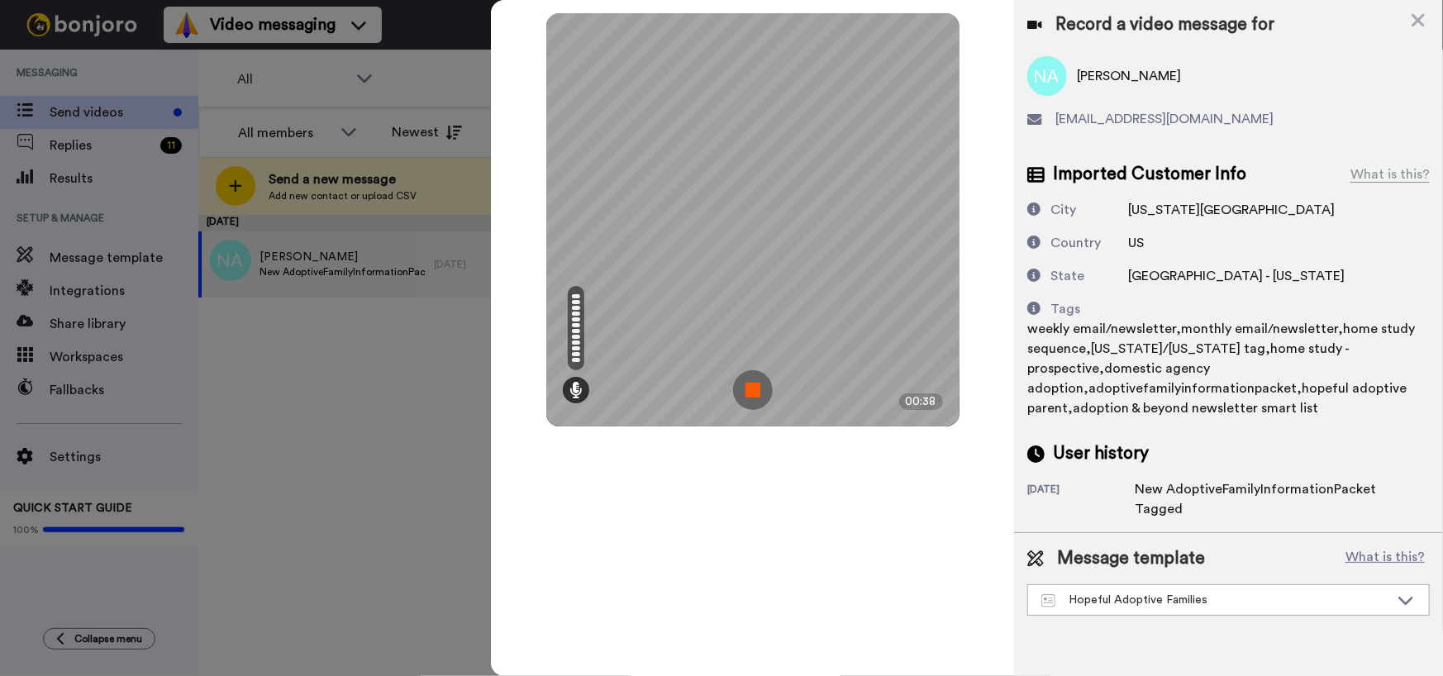
click at [752, 399] on img at bounding box center [753, 390] width 40 height 40
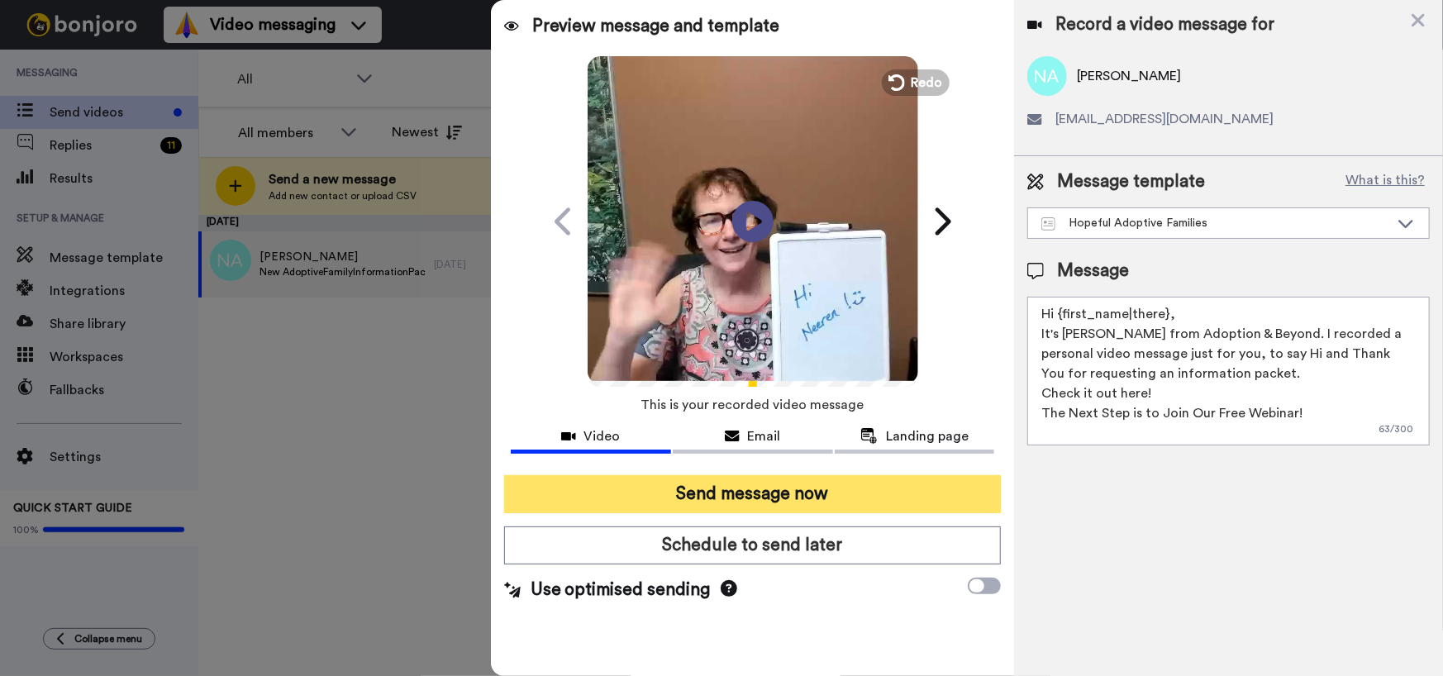
click at [788, 499] on button "Send message now" at bounding box center [752, 494] width 497 height 38
